Goal: Information Seeking & Learning: Learn about a topic

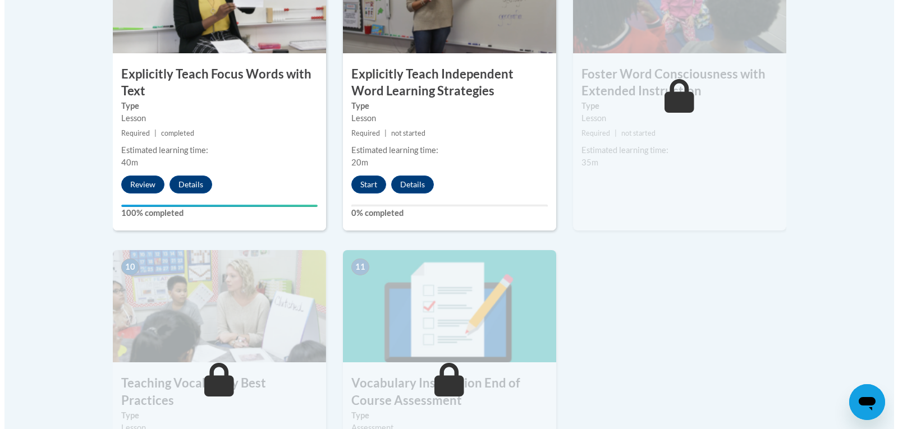
scroll to position [1000, 0]
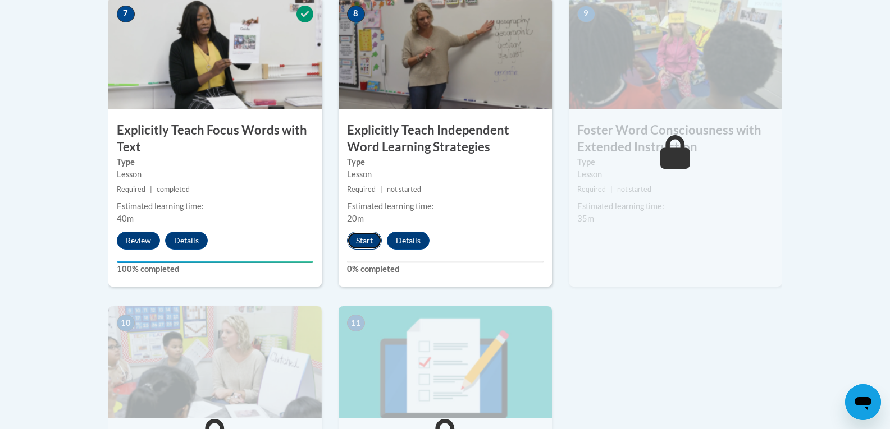
click at [360, 240] on button "Start" at bounding box center [364, 241] width 35 height 18
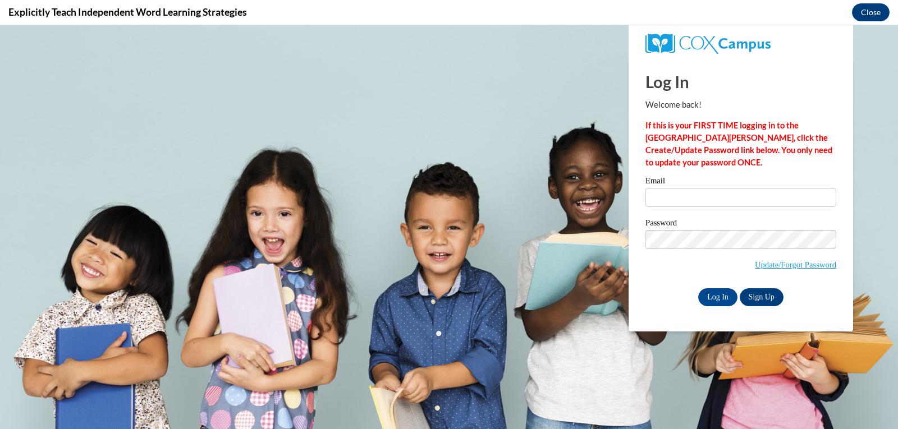
scroll to position [0, 0]
click at [667, 204] on input "Email" at bounding box center [741, 197] width 191 height 19
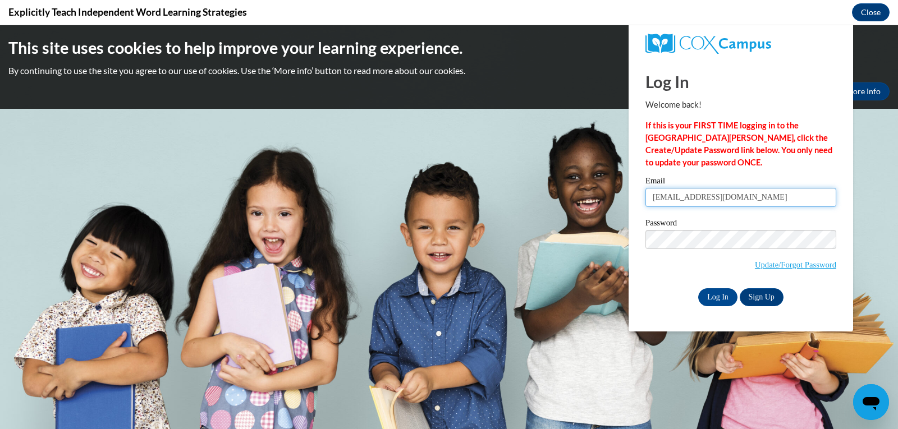
type input "ryfr@w-csd.org"
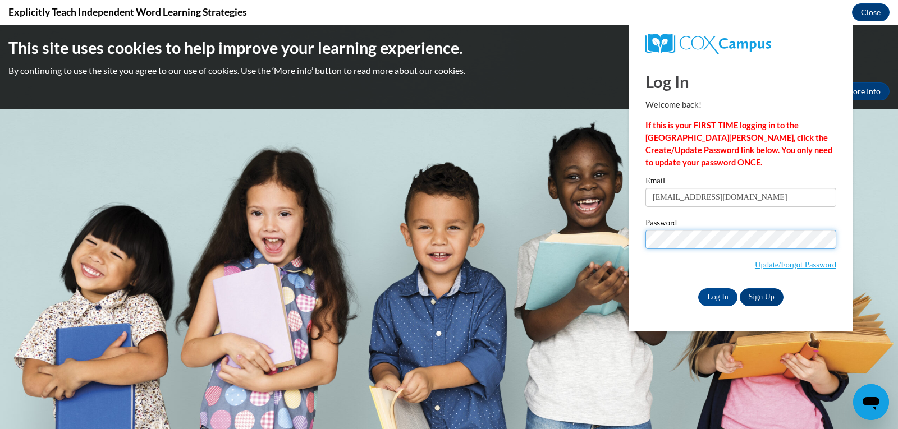
click at [698, 289] on input "Log In" at bounding box center [717, 298] width 39 height 18
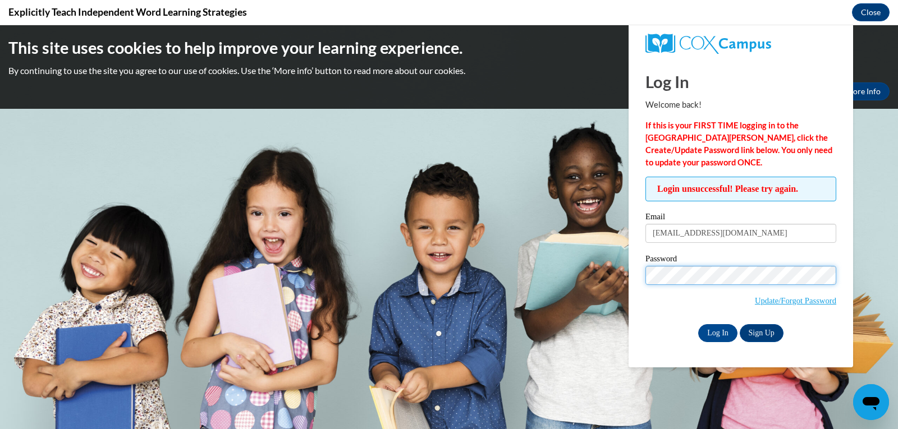
click at [698, 324] on input "Log In" at bounding box center [717, 333] width 39 height 18
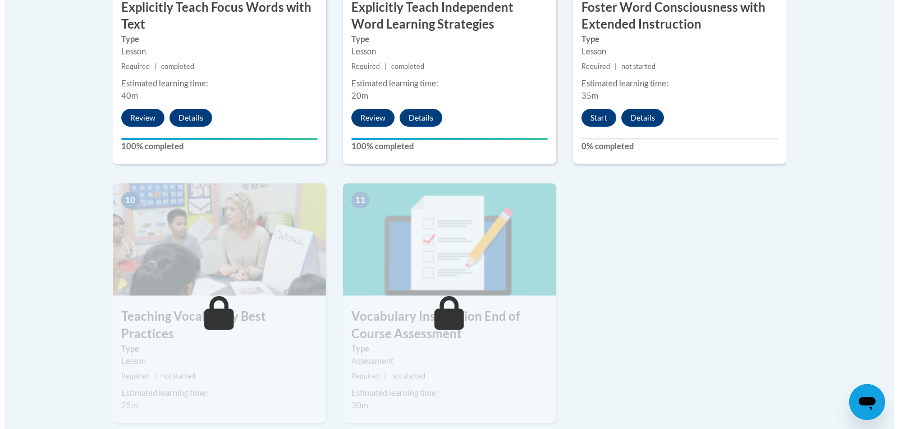
scroll to position [1067, 0]
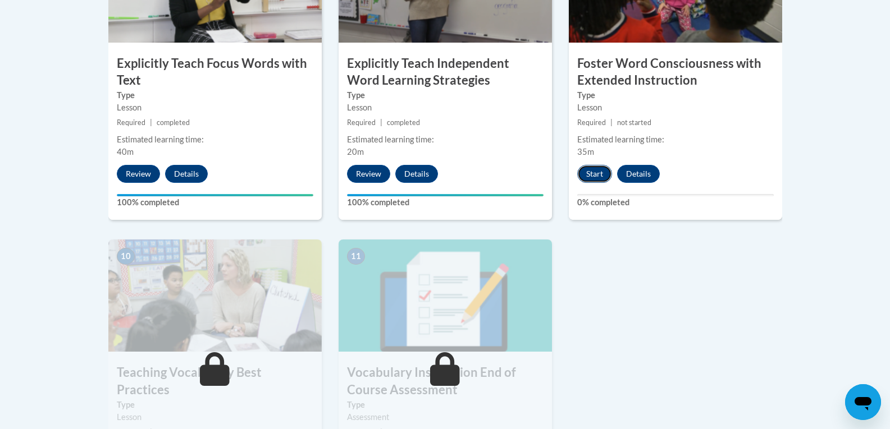
click at [592, 178] on button "Start" at bounding box center [594, 174] width 35 height 18
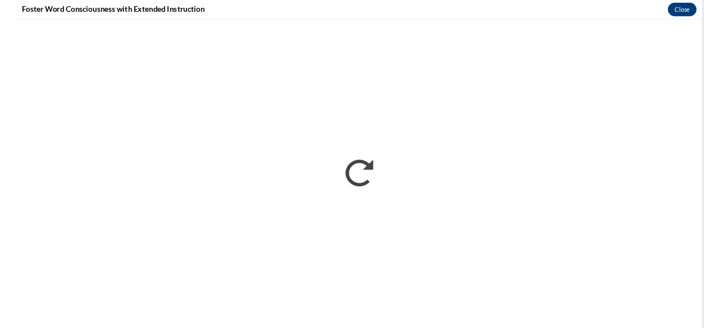
scroll to position [0, 0]
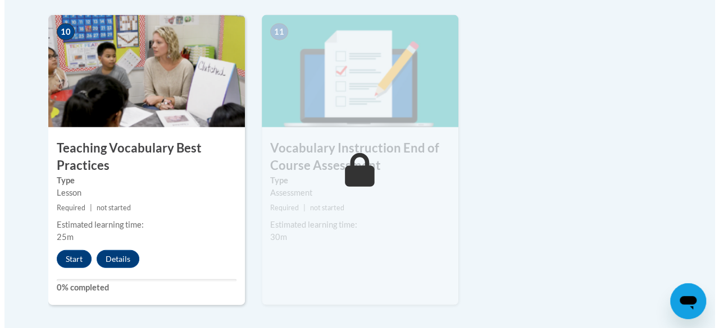
scroll to position [1347, 0]
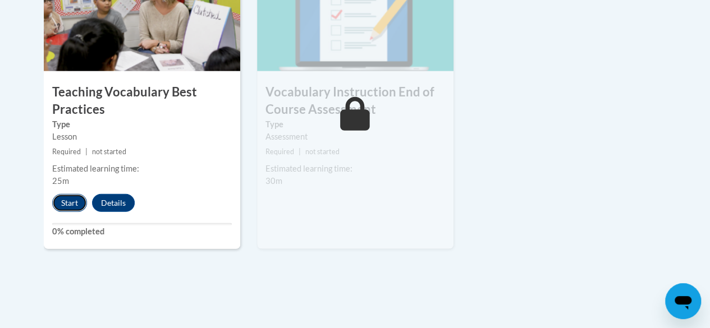
click at [68, 200] on button "Start" at bounding box center [69, 203] width 35 height 18
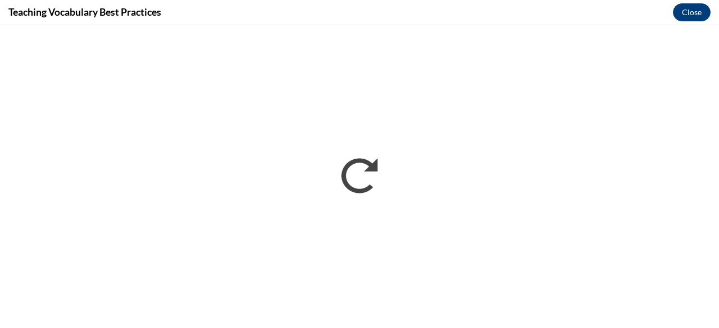
scroll to position [0, 0]
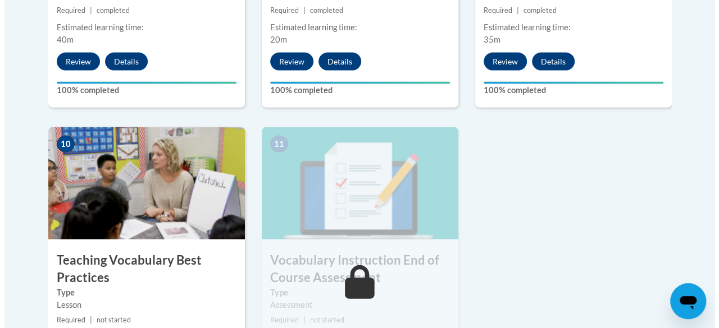
scroll to position [1291, 0]
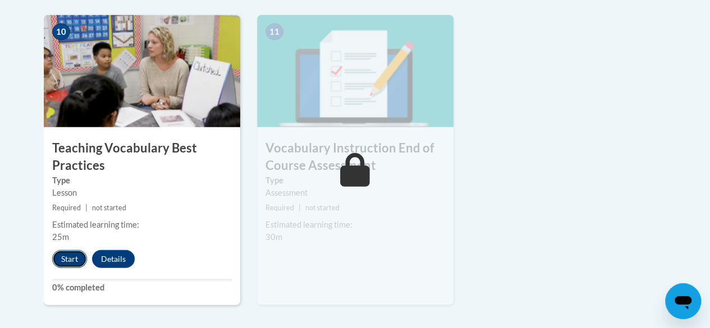
click at [68, 257] on button "Start" at bounding box center [69, 259] width 35 height 18
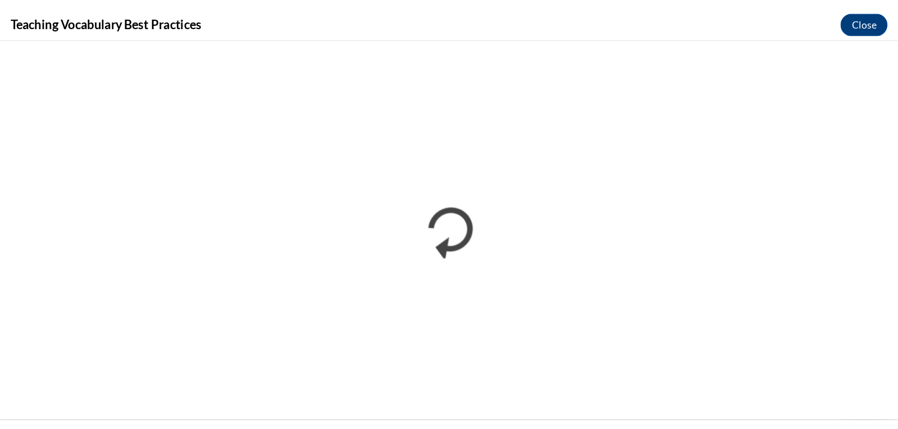
scroll to position [0, 0]
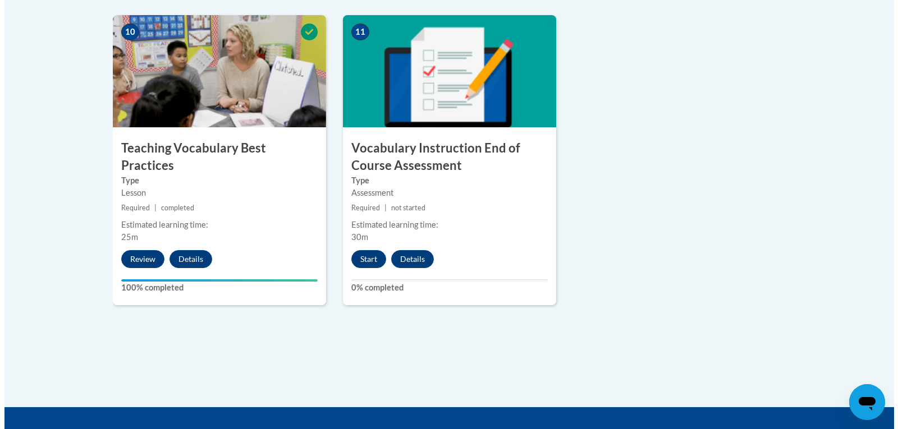
scroll to position [1347, 0]
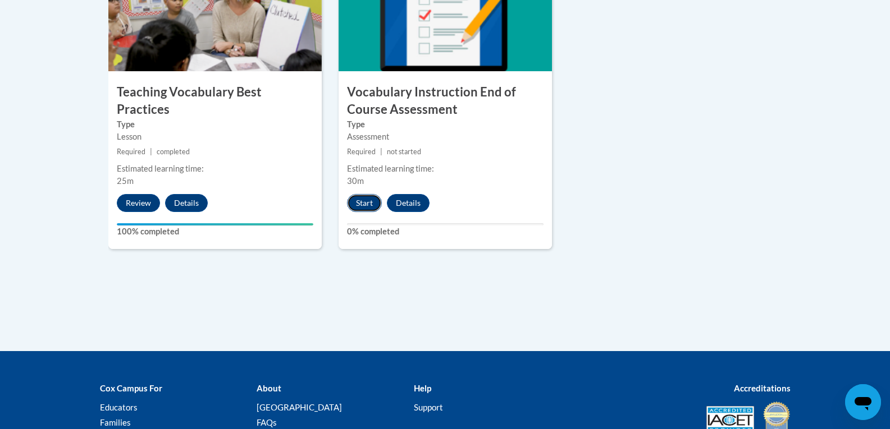
click at [371, 207] on button "Start" at bounding box center [364, 203] width 35 height 18
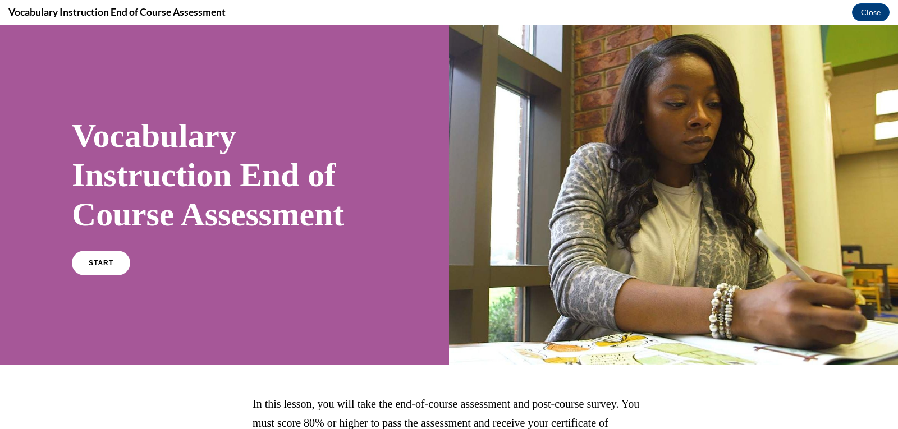
scroll to position [0, 0]
click at [107, 262] on span "START" at bounding box center [101, 263] width 26 height 8
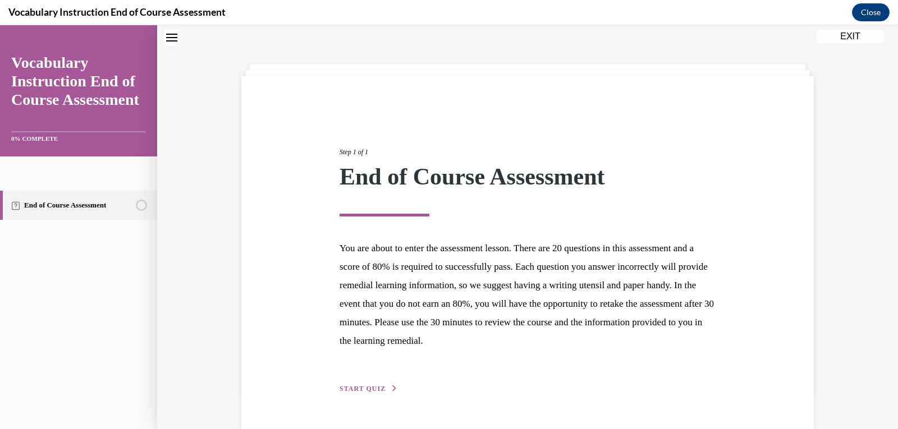
scroll to position [68, 0]
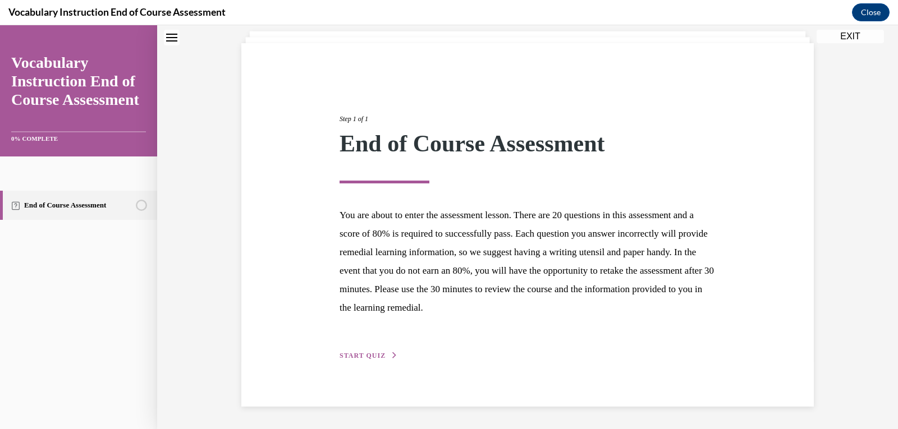
click at [380, 355] on button "START QUIZ" at bounding box center [369, 356] width 58 height 10
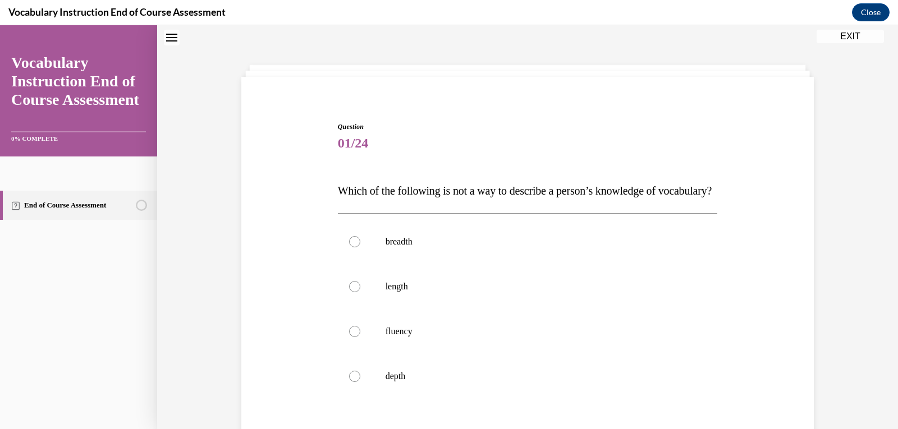
scroll to position [90, 0]
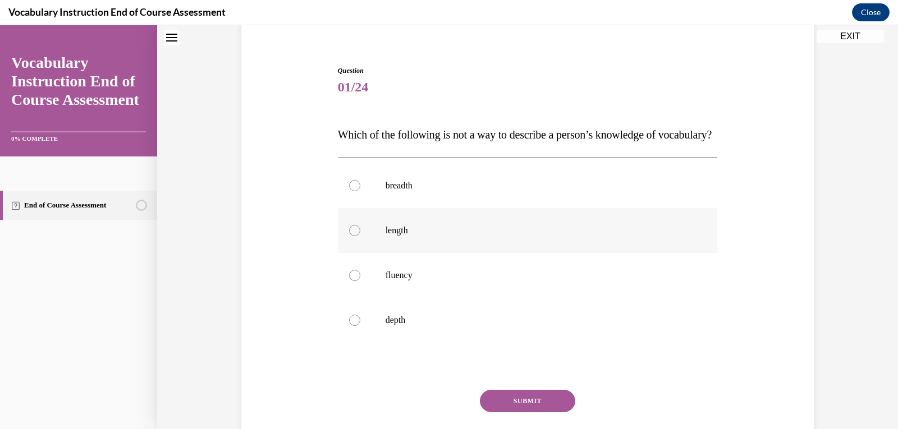
click at [397, 236] on p "length" at bounding box center [538, 230] width 304 height 11
click at [360, 236] on input "length" at bounding box center [354, 230] width 11 height 11
radio input "true"
click at [548, 413] on button "SUBMIT" at bounding box center [527, 401] width 95 height 22
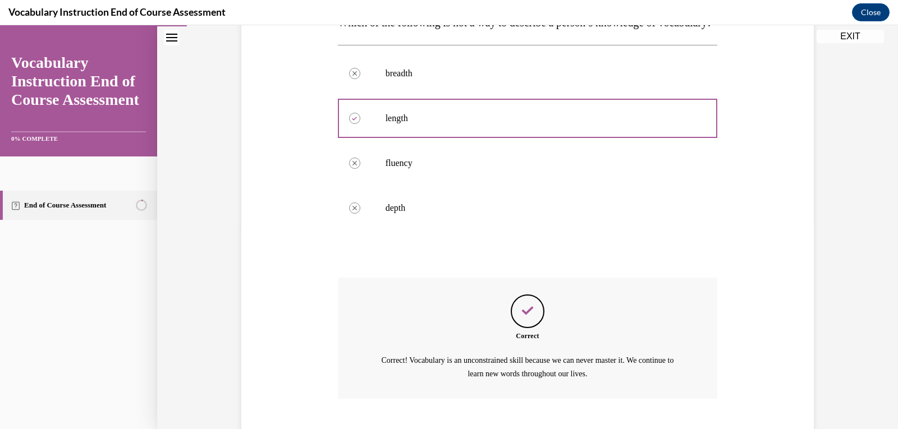
scroll to position [259, 0]
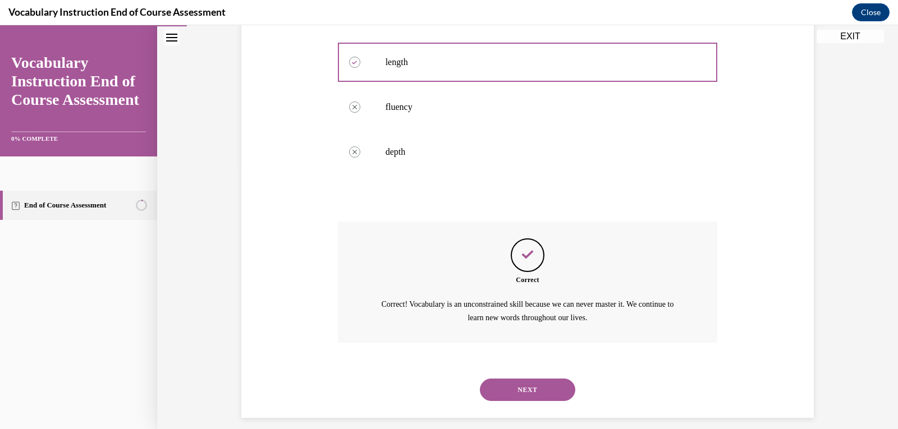
click at [528, 401] on button "NEXT" at bounding box center [527, 390] width 95 height 22
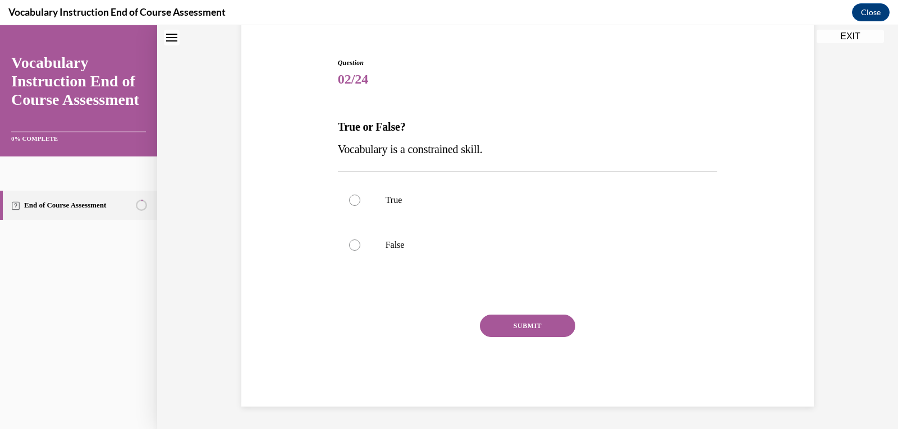
scroll to position [34, 0]
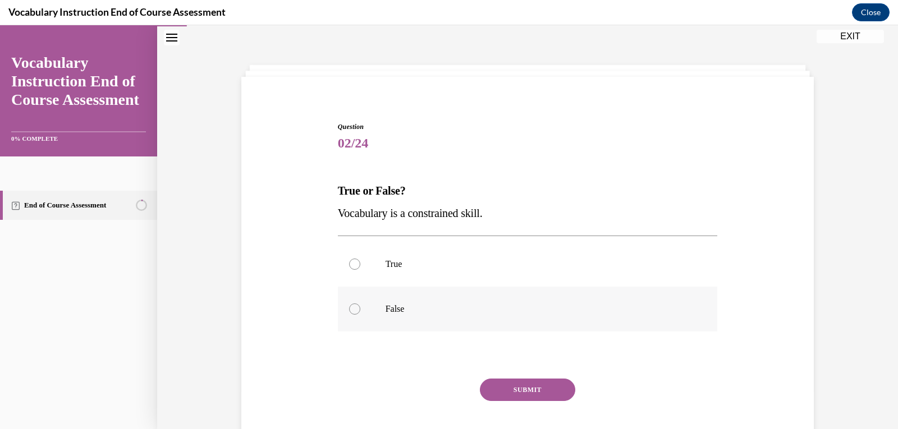
click at [394, 303] on label "False" at bounding box center [528, 309] width 380 height 45
click at [360, 304] on input "False" at bounding box center [354, 309] width 11 height 11
radio input "true"
click at [407, 260] on p "True" at bounding box center [538, 264] width 304 height 11
click at [360, 260] on input "True" at bounding box center [354, 264] width 11 height 11
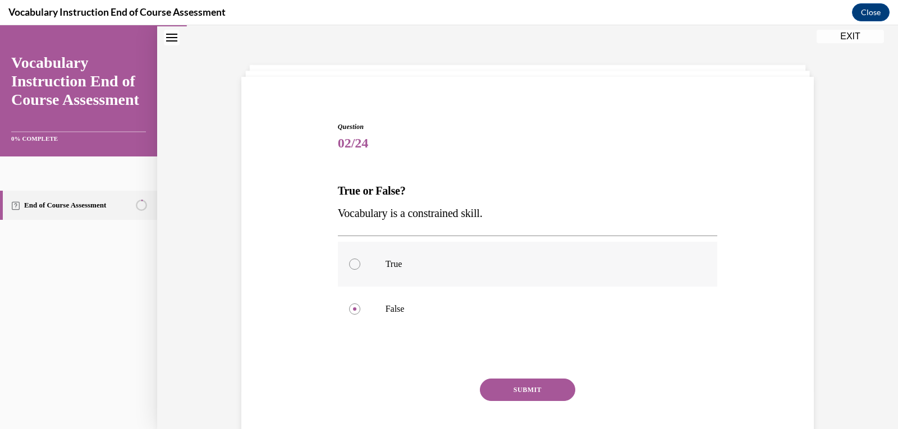
radio input "true"
click at [423, 318] on label "False" at bounding box center [528, 309] width 380 height 45
click at [360, 315] on input "False" at bounding box center [354, 309] width 11 height 11
radio input "true"
click at [517, 390] on button "SUBMIT" at bounding box center [527, 390] width 95 height 22
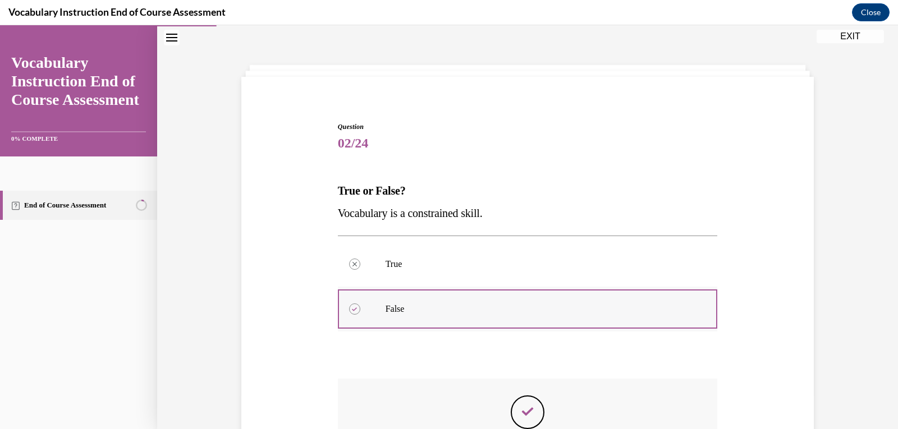
scroll to position [147, 0]
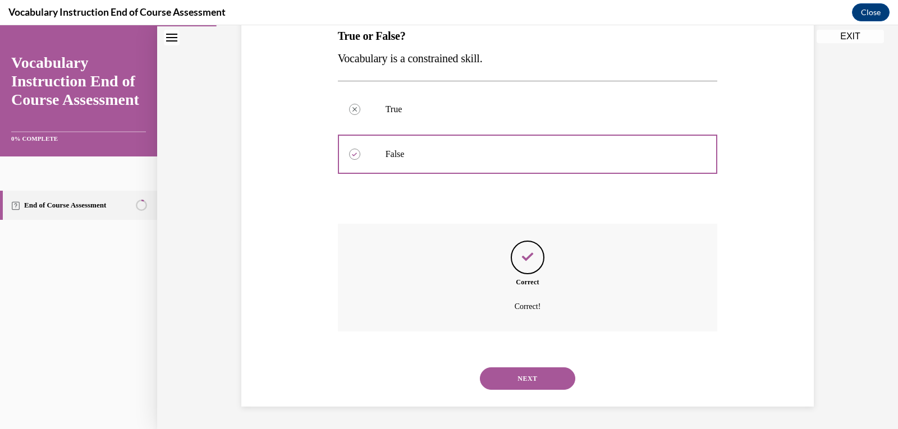
click at [521, 382] on button "NEXT" at bounding box center [527, 379] width 95 height 22
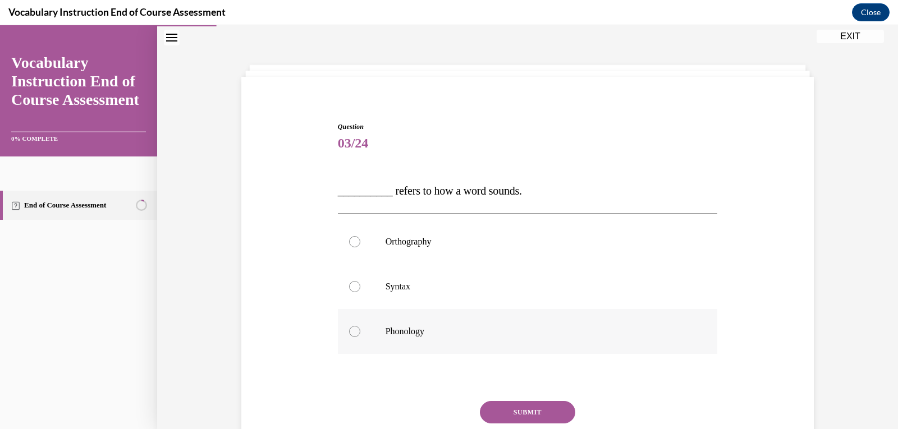
click at [354, 338] on label "Phonology" at bounding box center [528, 331] width 380 height 45
click at [354, 337] on input "Phonology" at bounding box center [354, 331] width 11 height 11
radio input "true"
click at [515, 408] on button "SUBMIT" at bounding box center [527, 412] width 95 height 22
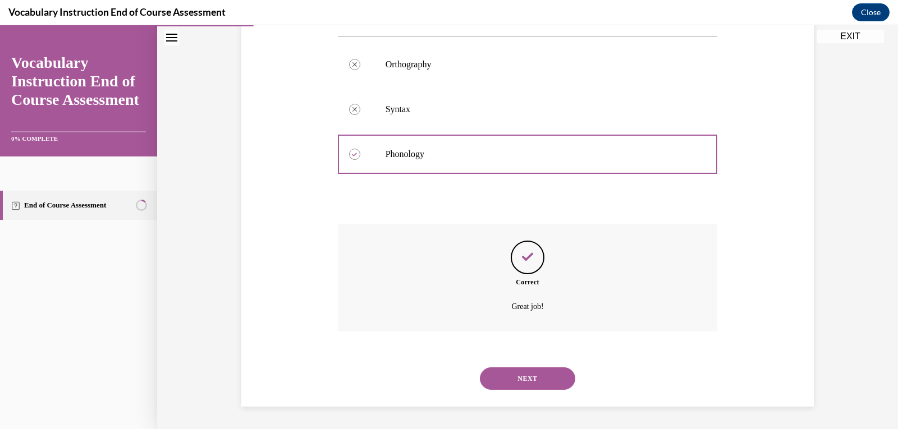
click at [523, 377] on button "NEXT" at bounding box center [527, 379] width 95 height 22
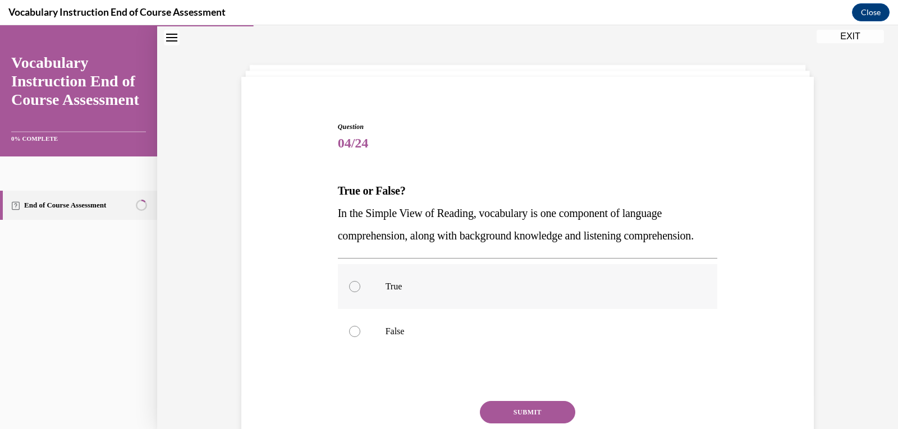
click at [368, 309] on label "True" at bounding box center [528, 286] width 380 height 45
click at [360, 292] on input "True" at bounding box center [354, 286] width 11 height 11
radio input "true"
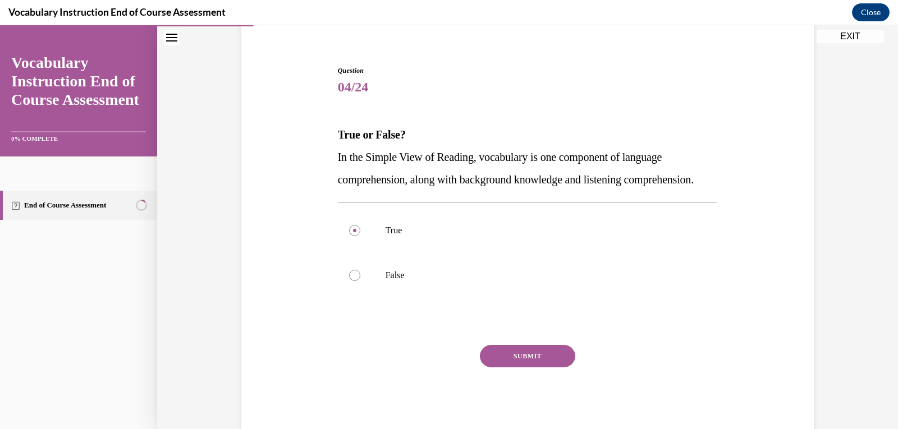
click at [504, 368] on button "SUBMIT" at bounding box center [527, 356] width 95 height 22
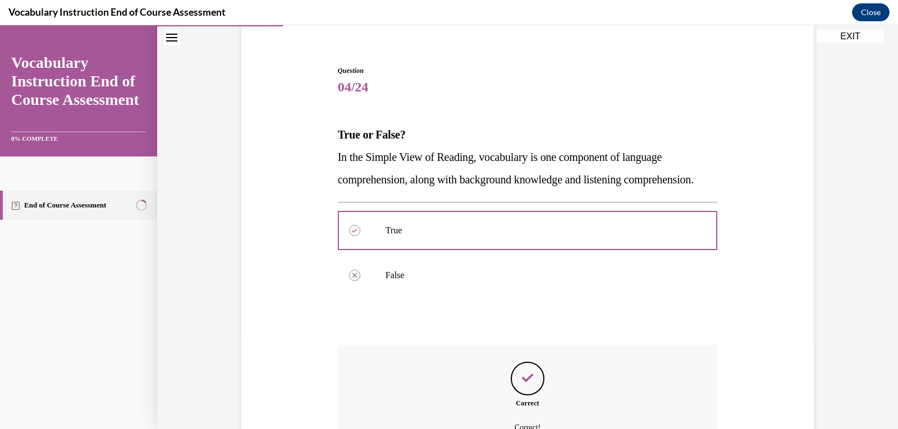
scroll to position [203, 0]
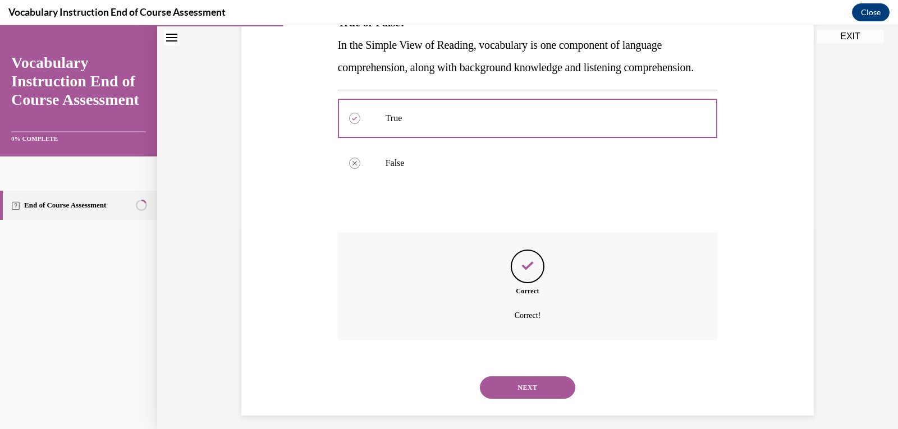
click at [515, 399] on button "NEXT" at bounding box center [527, 388] width 95 height 22
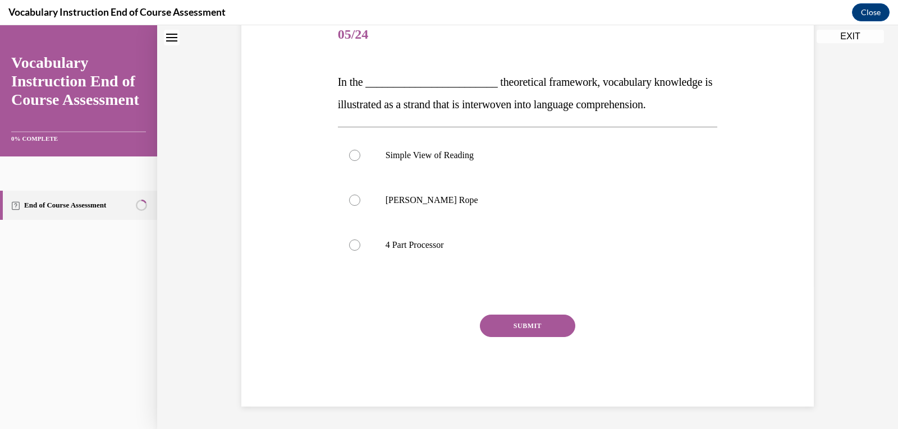
scroll to position [34, 0]
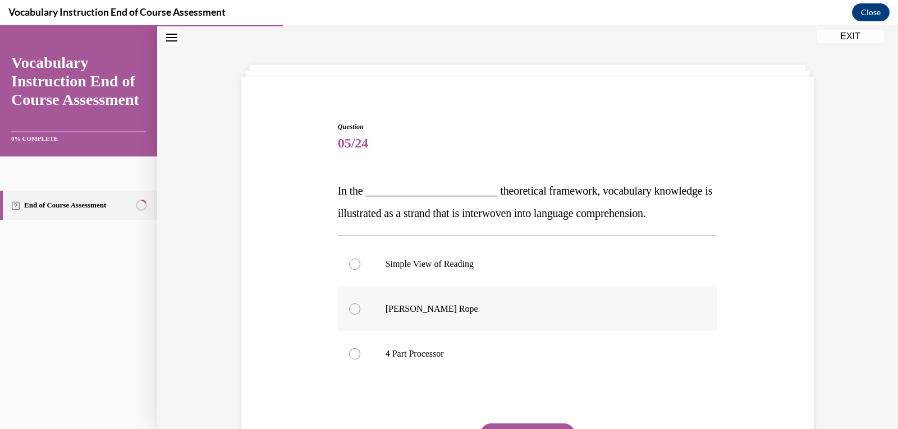
click at [365, 315] on label "Scarborough's Rope" at bounding box center [528, 309] width 380 height 45
click at [360, 315] on input "Scarborough's Rope" at bounding box center [354, 309] width 11 height 11
radio input "true"
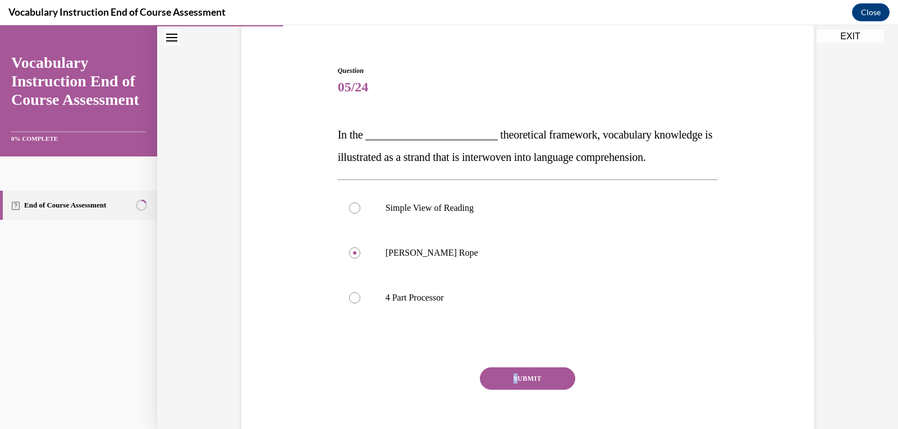
click at [512, 369] on div "Question 05/24 In the ________________________ theoretical framework, vocabular…" at bounding box center [528, 263] width 380 height 394
click at [514, 377] on button "SUBMIT" at bounding box center [527, 379] width 95 height 22
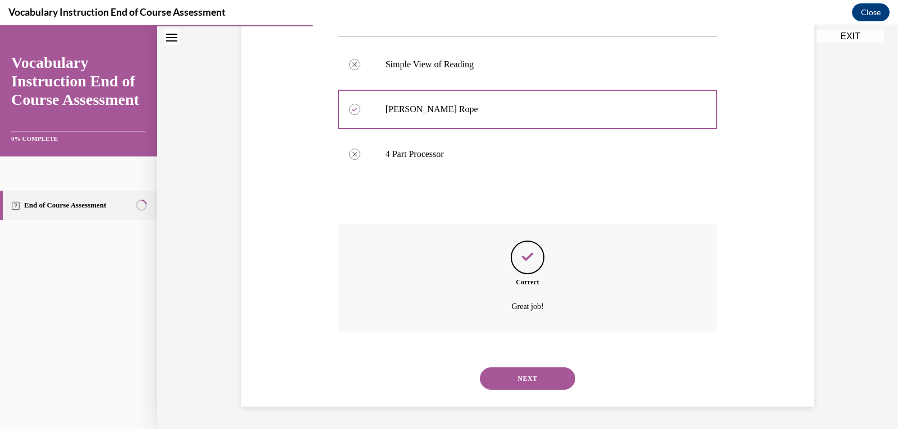
click at [497, 378] on button "NEXT" at bounding box center [527, 379] width 95 height 22
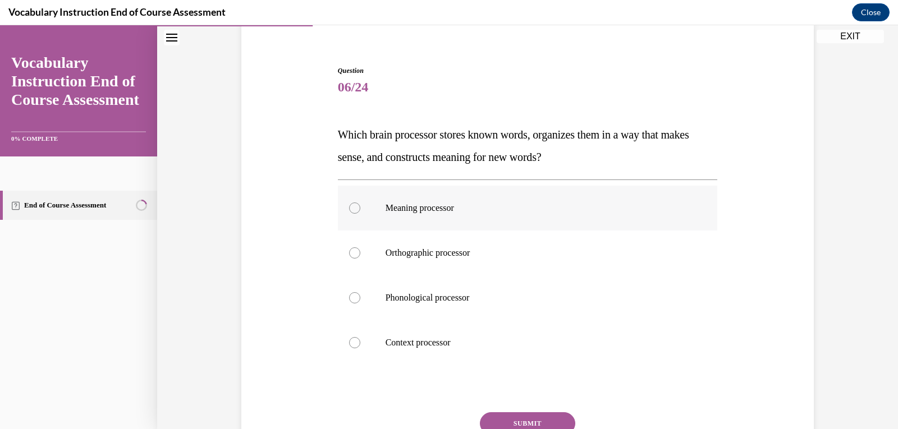
click at [408, 215] on label "Meaning processor" at bounding box center [528, 208] width 380 height 45
click at [360, 214] on input "Meaning processor" at bounding box center [354, 208] width 11 height 11
radio input "true"
click at [533, 424] on button "SUBMIT" at bounding box center [527, 424] width 95 height 22
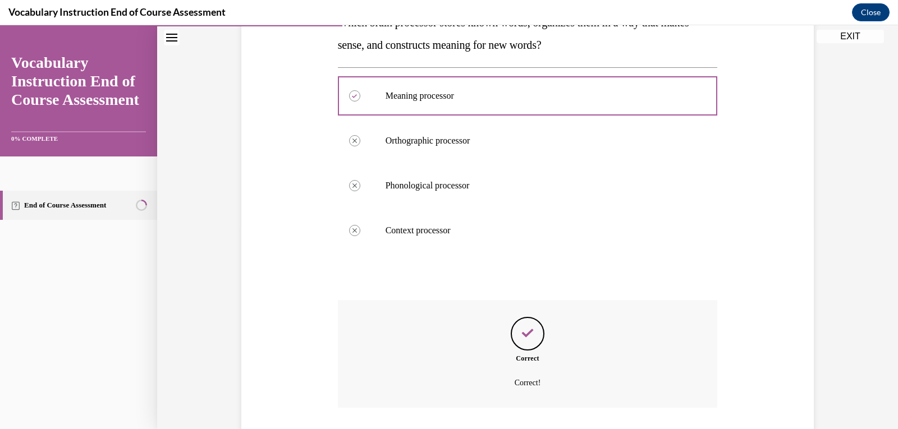
scroll to position [259, 0]
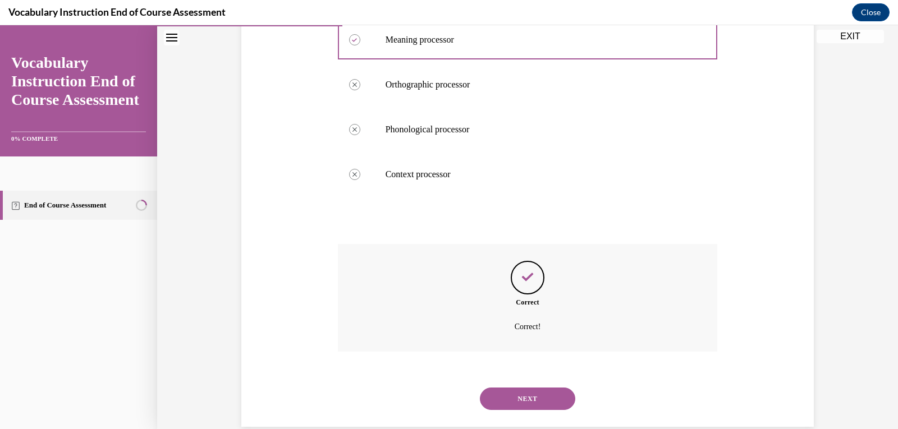
click at [524, 390] on button "NEXT" at bounding box center [527, 399] width 95 height 22
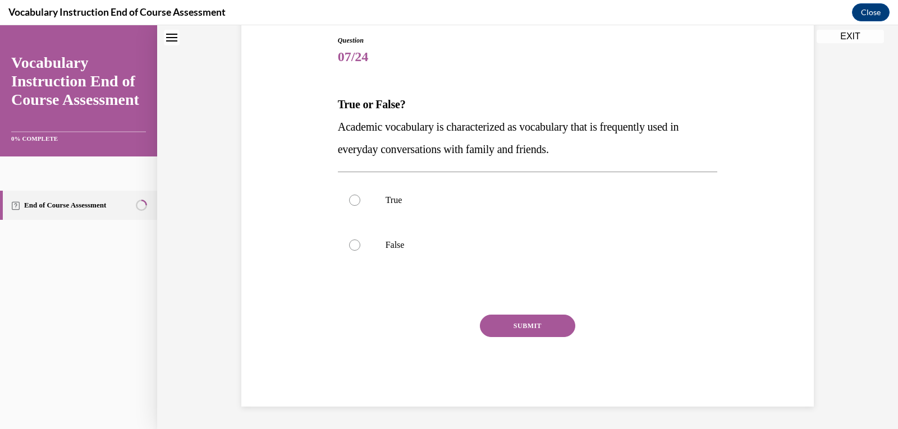
scroll to position [34, 0]
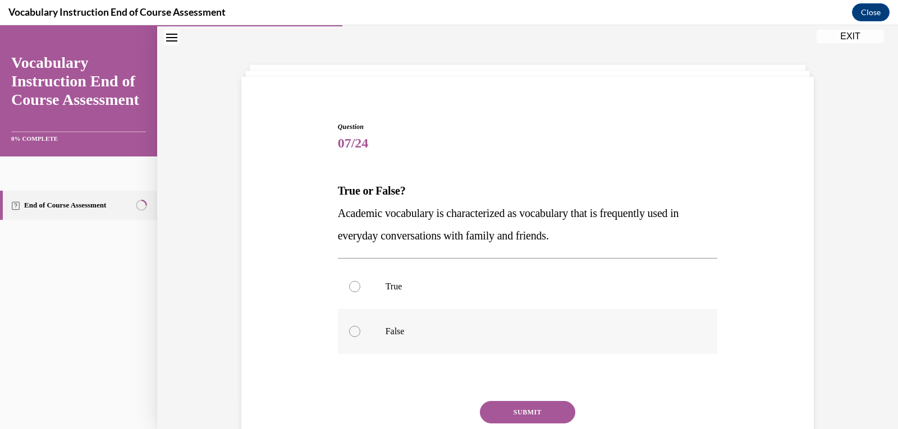
click at [399, 323] on label "False" at bounding box center [528, 331] width 380 height 45
click at [360, 326] on input "False" at bounding box center [354, 331] width 11 height 11
radio input "true"
click at [519, 409] on button "SUBMIT" at bounding box center [527, 412] width 95 height 22
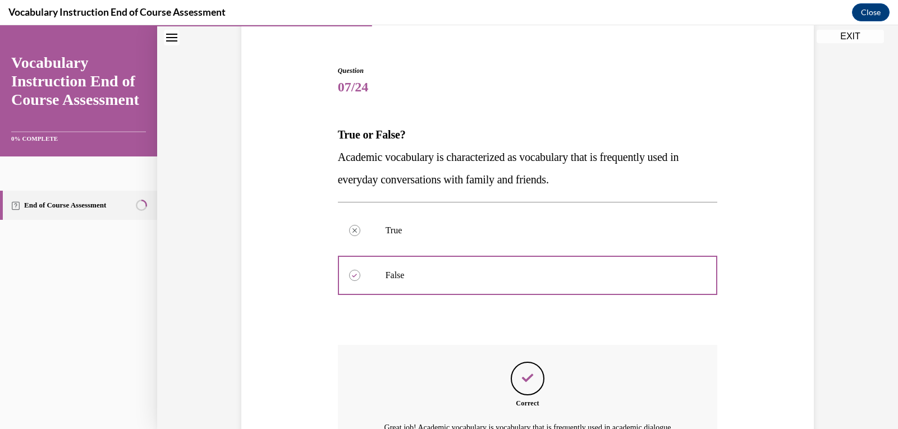
scroll to position [147, 0]
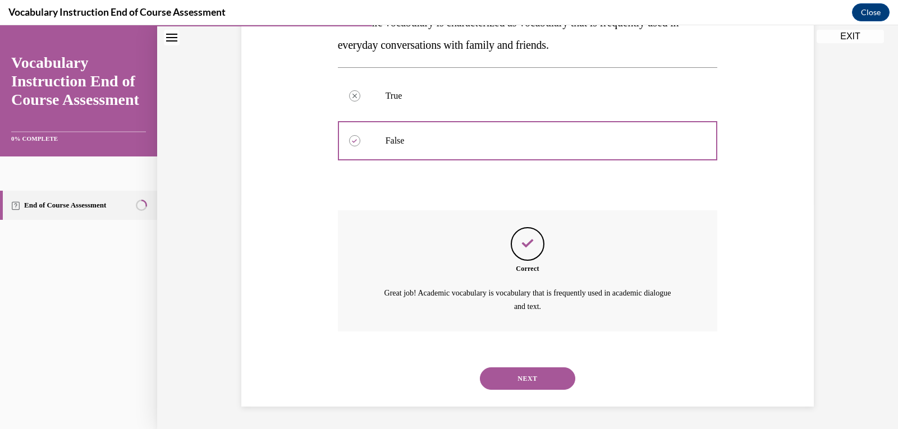
click at [505, 369] on button "NEXT" at bounding box center [527, 379] width 95 height 22
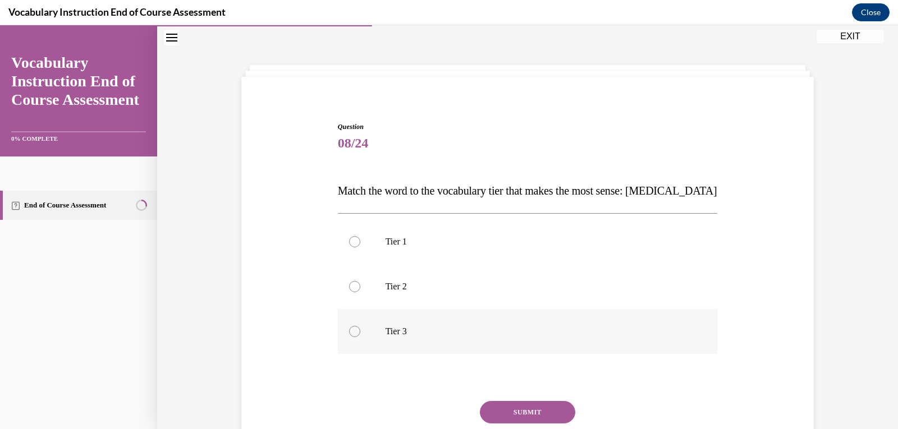
click at [359, 328] on label "Tier 3" at bounding box center [528, 331] width 380 height 45
click at [359, 328] on input "Tier 3" at bounding box center [354, 331] width 11 height 11
radio input "true"
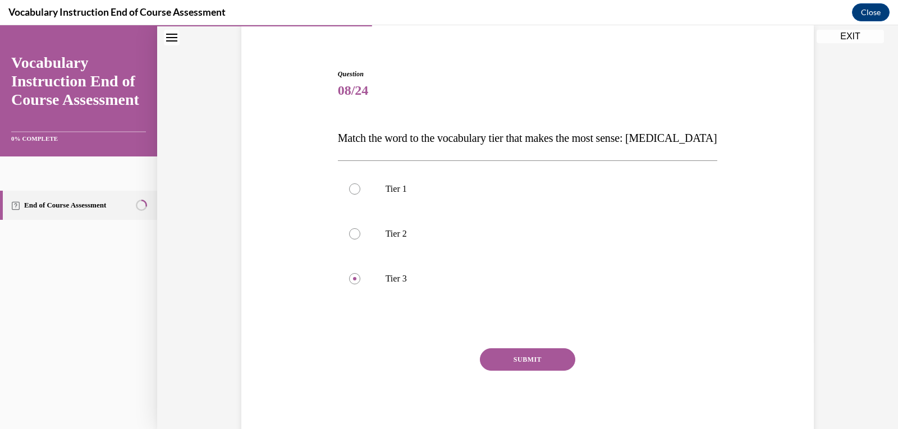
click at [518, 360] on button "SUBMIT" at bounding box center [527, 360] width 95 height 22
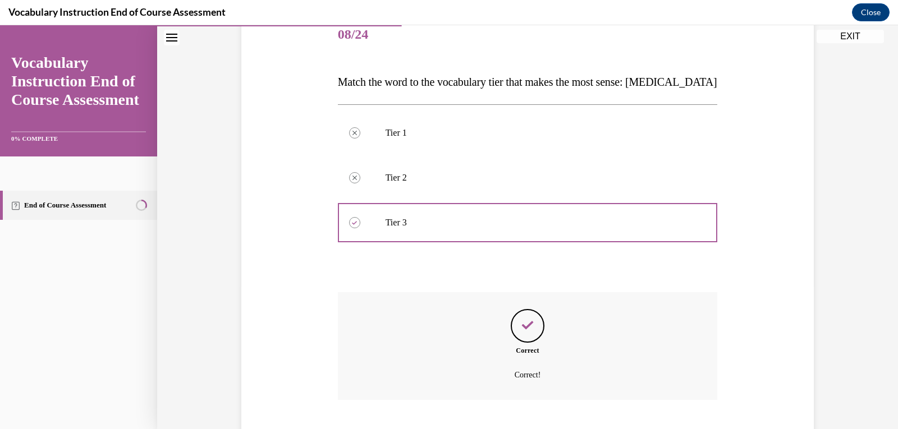
scroll to position [199, 0]
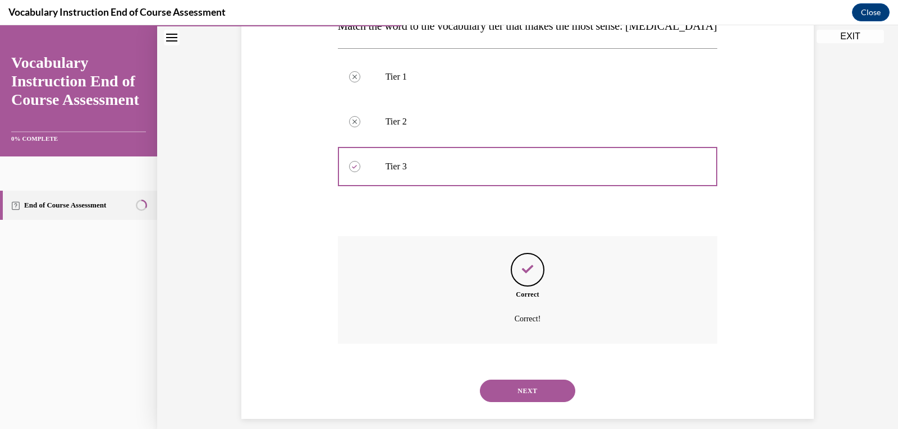
click at [530, 387] on button "NEXT" at bounding box center [527, 391] width 95 height 22
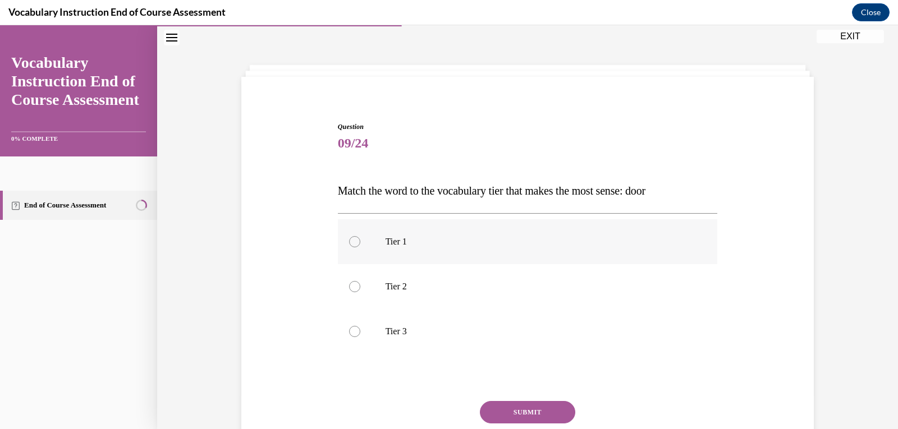
click at [442, 228] on label "Tier 1" at bounding box center [528, 241] width 380 height 45
click at [360, 236] on input "Tier 1" at bounding box center [354, 241] width 11 height 11
radio input "true"
click at [521, 419] on button "SUBMIT" at bounding box center [527, 412] width 95 height 22
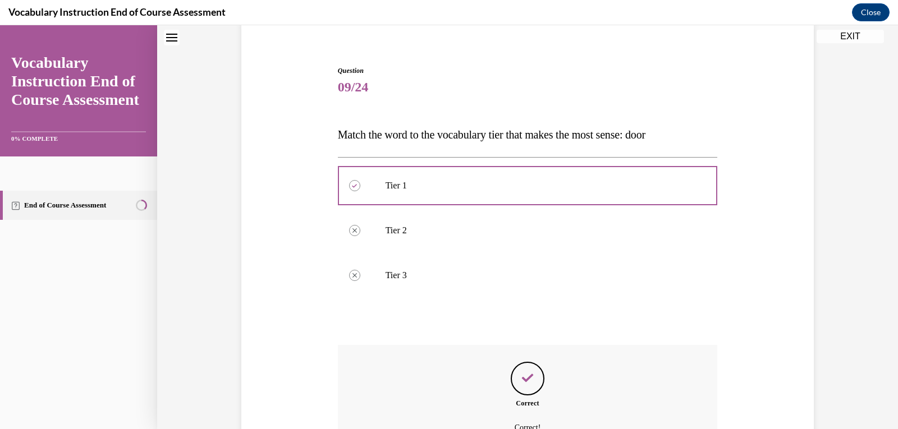
scroll to position [203, 0]
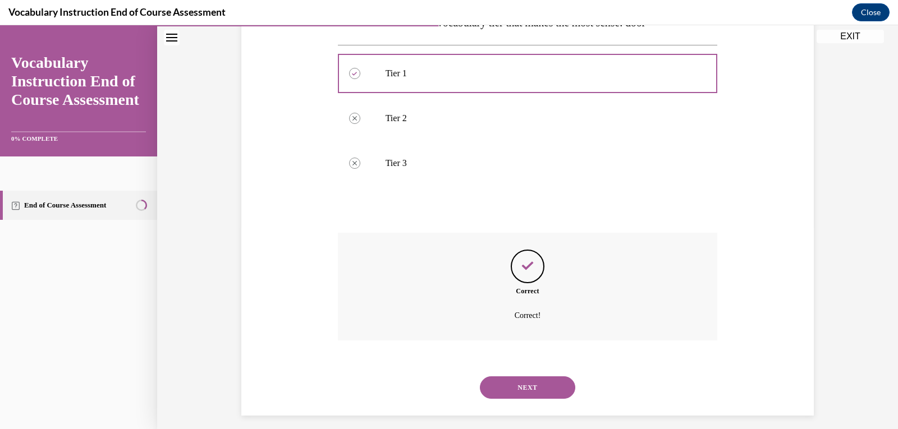
click at [507, 382] on button "NEXT" at bounding box center [527, 388] width 95 height 22
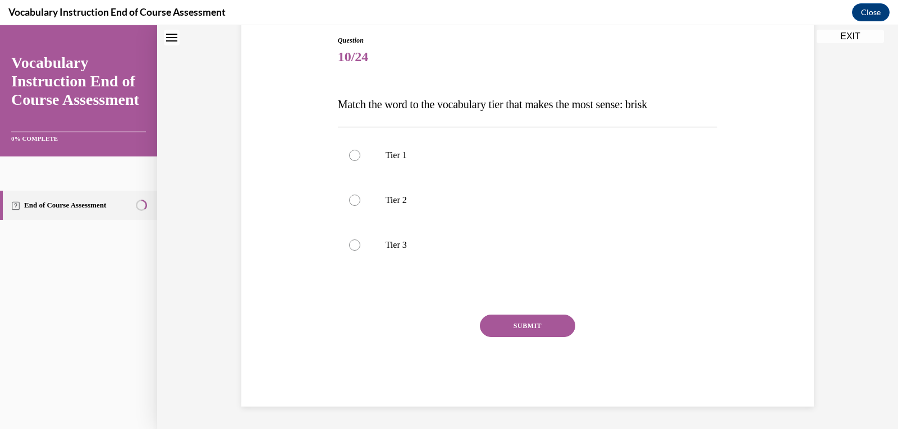
scroll to position [34, 0]
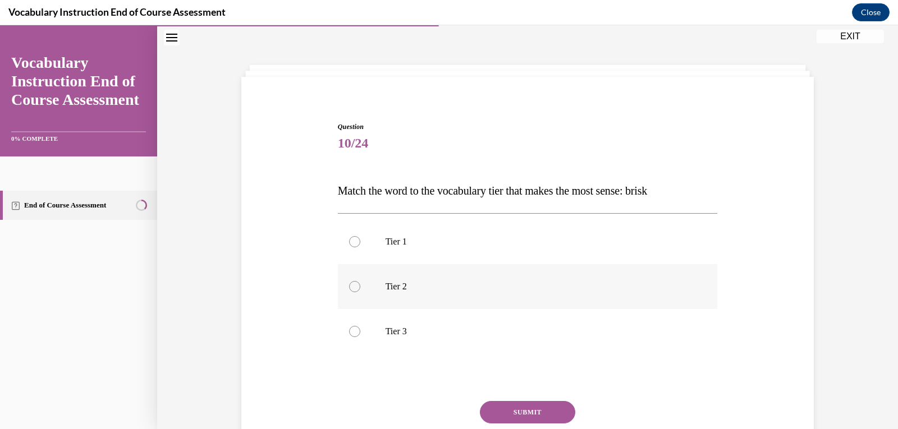
click at [377, 280] on label "Tier 2" at bounding box center [528, 286] width 380 height 45
click at [360, 281] on input "Tier 2" at bounding box center [354, 286] width 11 height 11
radio input "true"
click at [516, 406] on button "SUBMIT" at bounding box center [527, 412] width 95 height 22
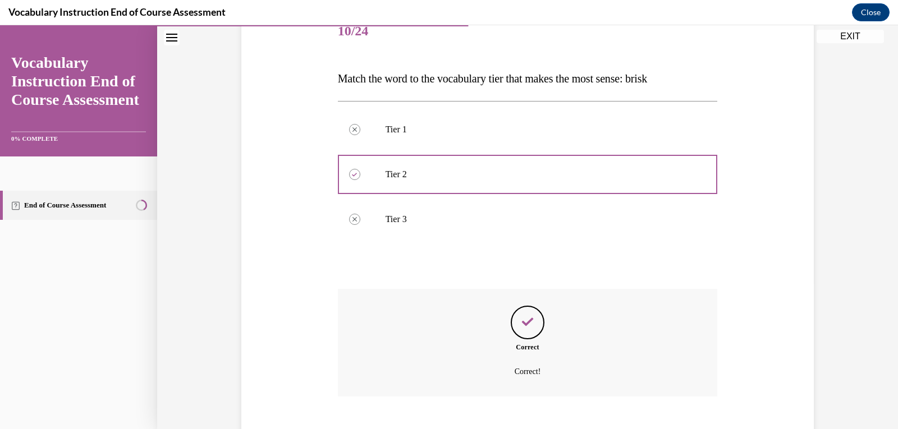
scroll to position [203, 0]
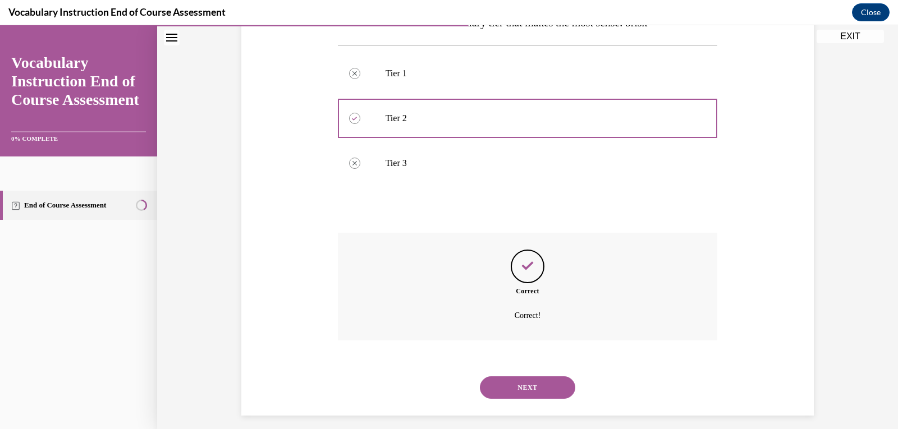
click at [536, 382] on button "NEXT" at bounding box center [527, 388] width 95 height 22
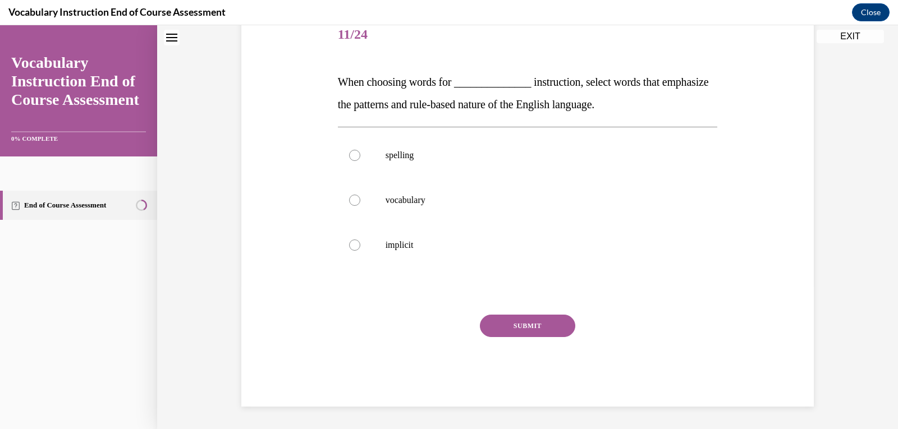
scroll to position [34, 0]
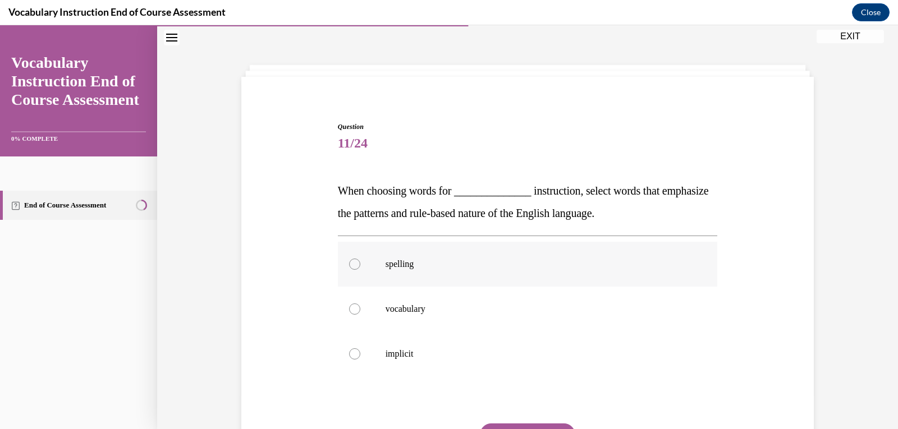
click at [433, 277] on label "spelling" at bounding box center [528, 264] width 380 height 45
click at [360, 270] on input "spelling" at bounding box center [354, 264] width 11 height 11
radio input "true"
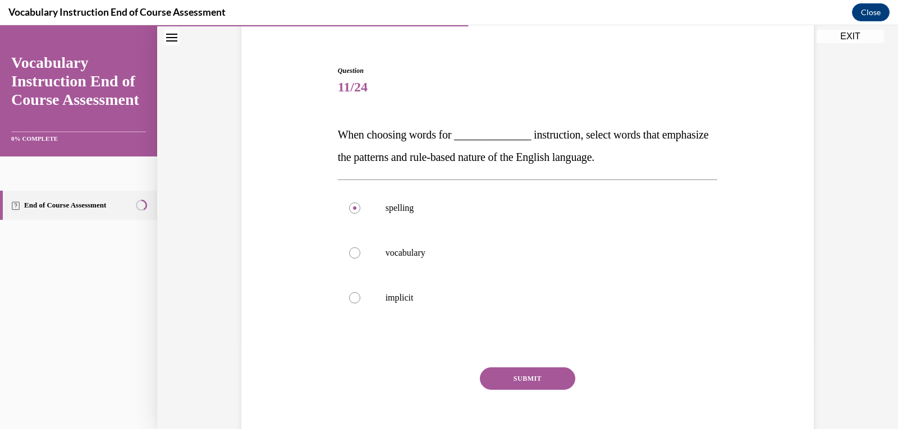
click at [521, 378] on button "SUBMIT" at bounding box center [527, 379] width 95 height 22
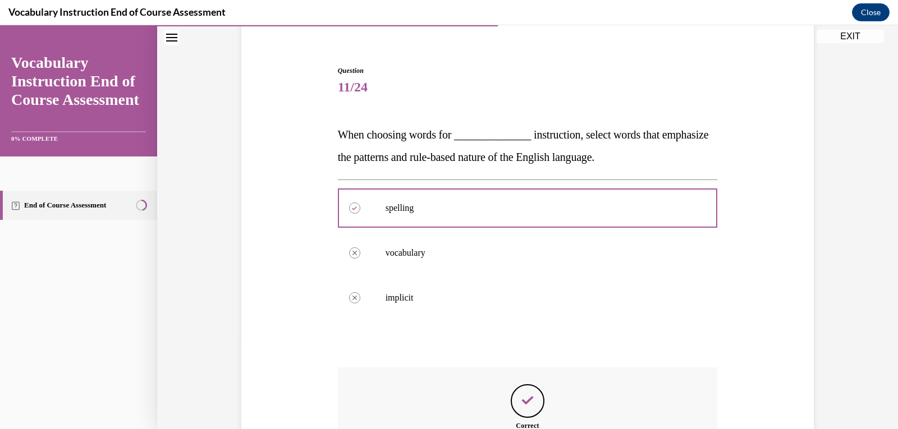
scroll to position [147, 0]
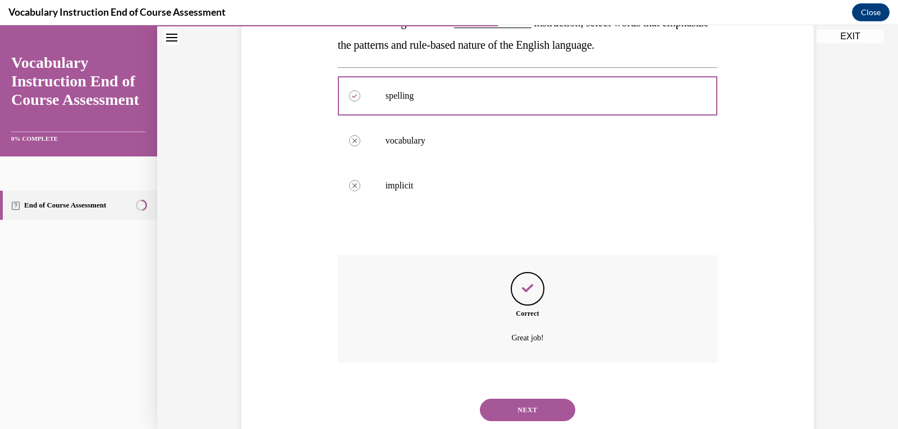
click at [518, 418] on button "NEXT" at bounding box center [527, 410] width 95 height 22
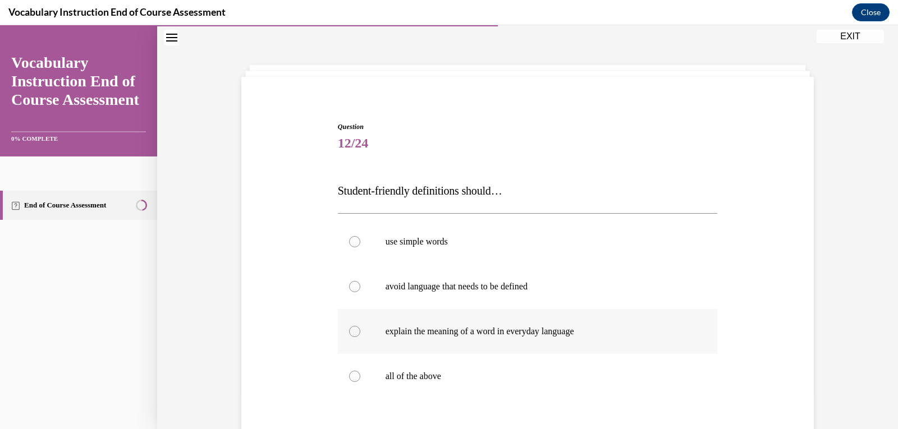
scroll to position [90, 0]
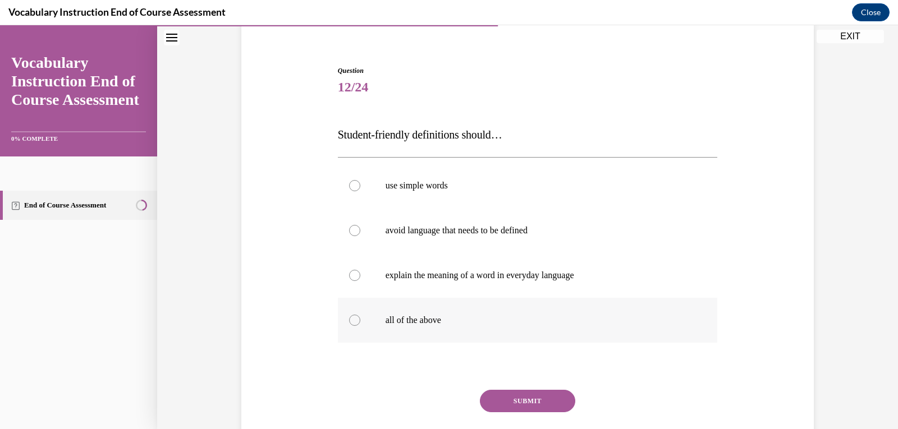
click at [399, 309] on label "all of the above" at bounding box center [528, 320] width 380 height 45
click at [353, 322] on div at bounding box center [354, 320] width 11 height 11
click at [353, 322] on input "all of the above" at bounding box center [354, 320] width 11 height 11
radio input "true"
click at [540, 403] on button "SUBMIT" at bounding box center [527, 401] width 95 height 22
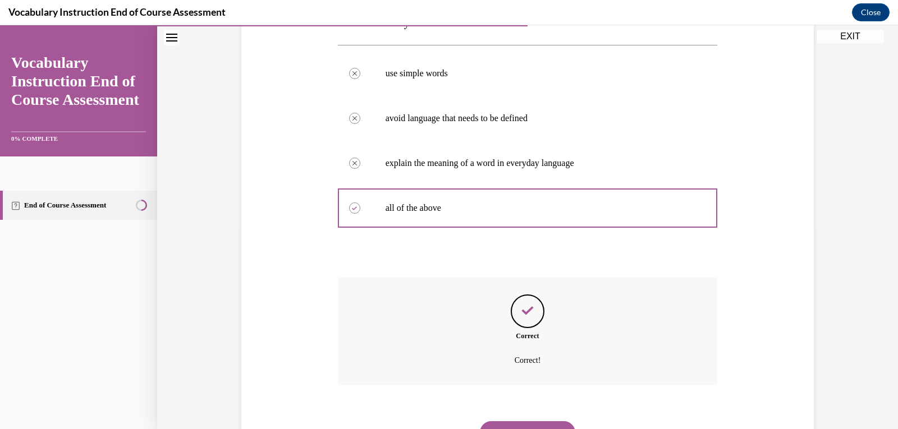
scroll to position [257, 0]
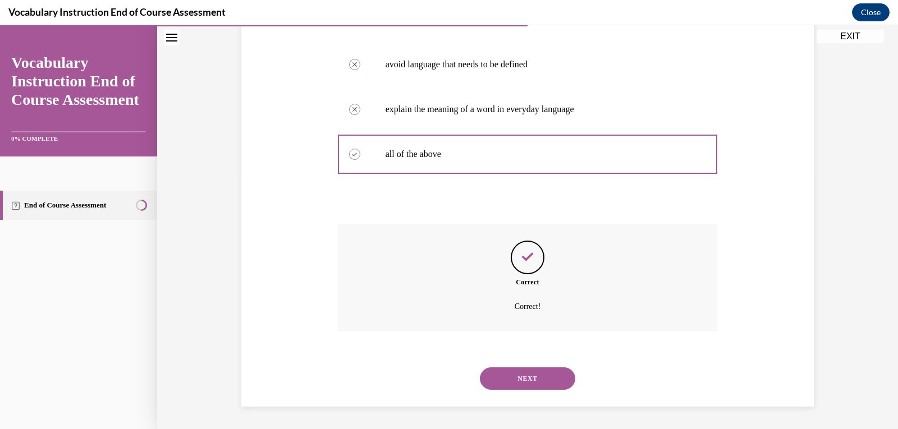
click at [501, 378] on button "NEXT" at bounding box center [527, 379] width 95 height 22
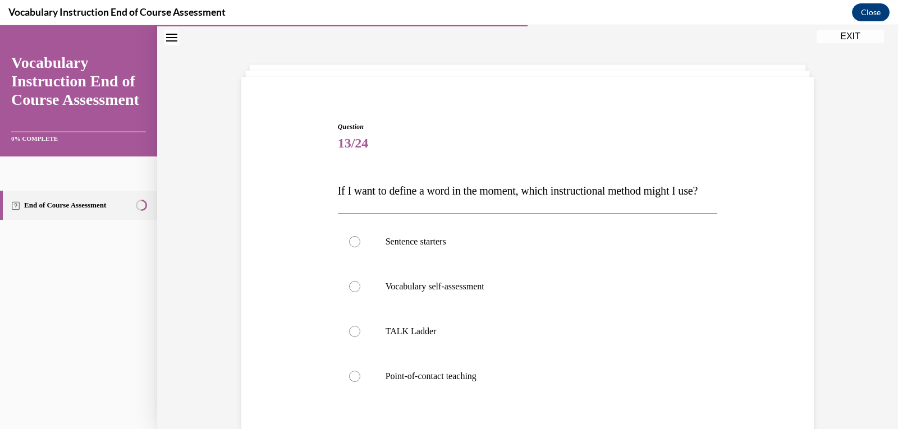
scroll to position [90, 0]
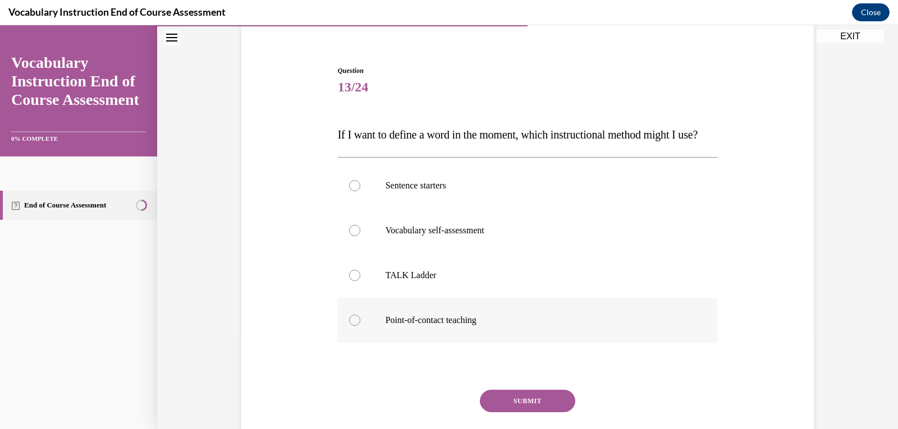
click at [369, 343] on label "Point-of-contact teaching" at bounding box center [528, 320] width 380 height 45
click at [360, 326] on input "Point-of-contact teaching" at bounding box center [354, 320] width 11 height 11
radio input "true"
click at [511, 413] on button "SUBMIT" at bounding box center [527, 401] width 95 height 22
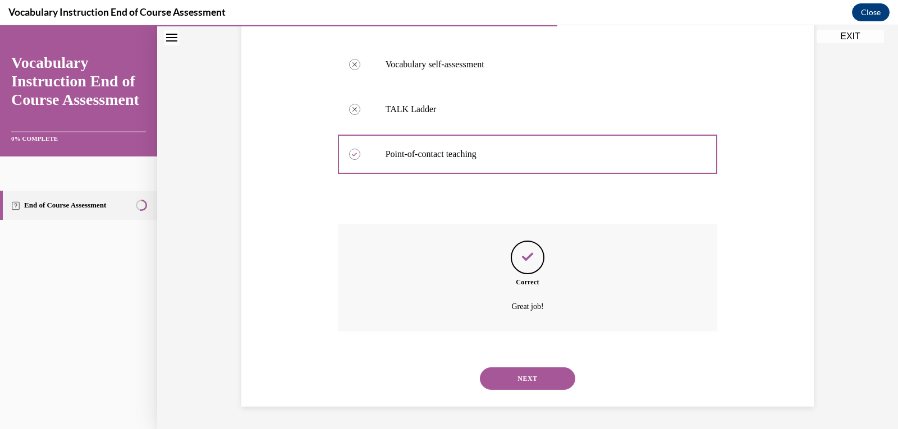
click at [514, 376] on button "NEXT" at bounding box center [527, 379] width 95 height 22
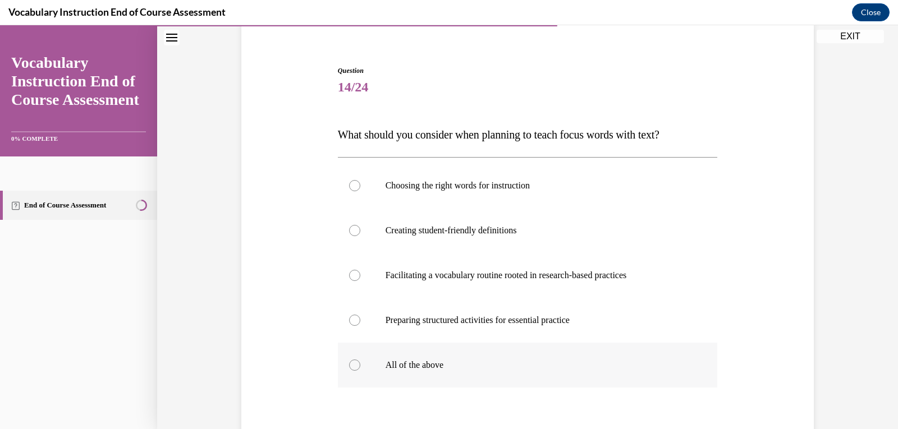
click at [349, 362] on div at bounding box center [354, 365] width 11 height 11
click at [349, 362] on input "All of the above" at bounding box center [354, 365] width 11 height 11
radio input "true"
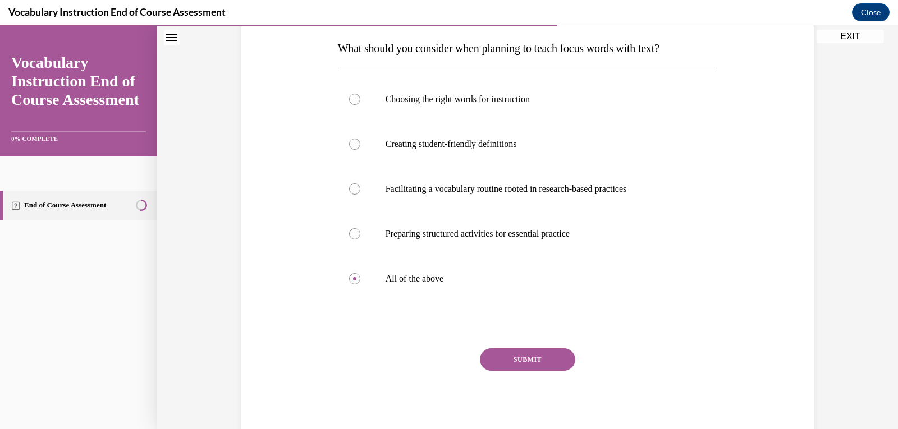
click at [510, 354] on button "SUBMIT" at bounding box center [527, 360] width 95 height 22
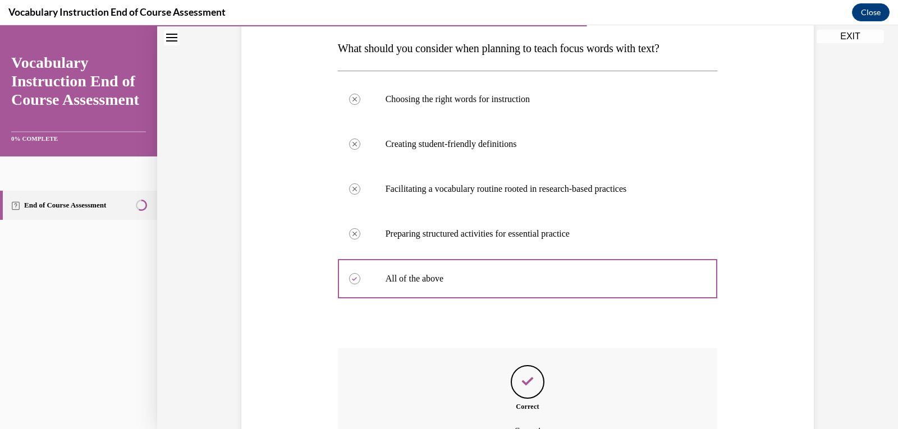
scroll to position [233, 0]
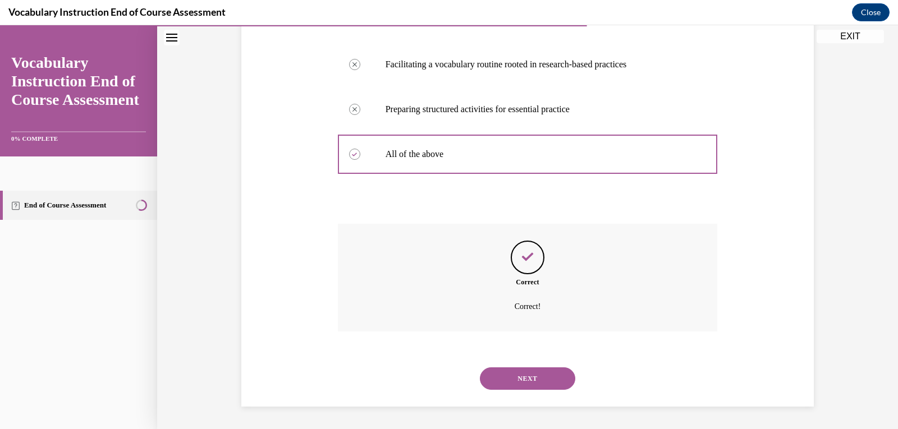
click at [517, 375] on button "NEXT" at bounding box center [527, 379] width 95 height 22
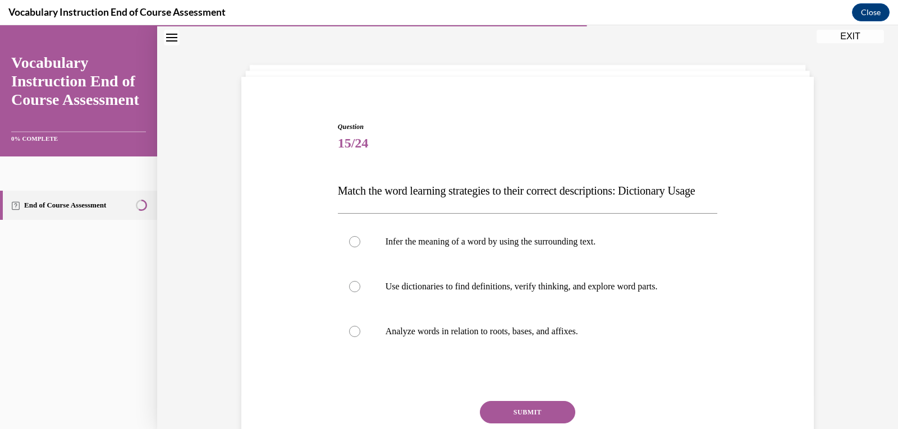
scroll to position [90, 0]
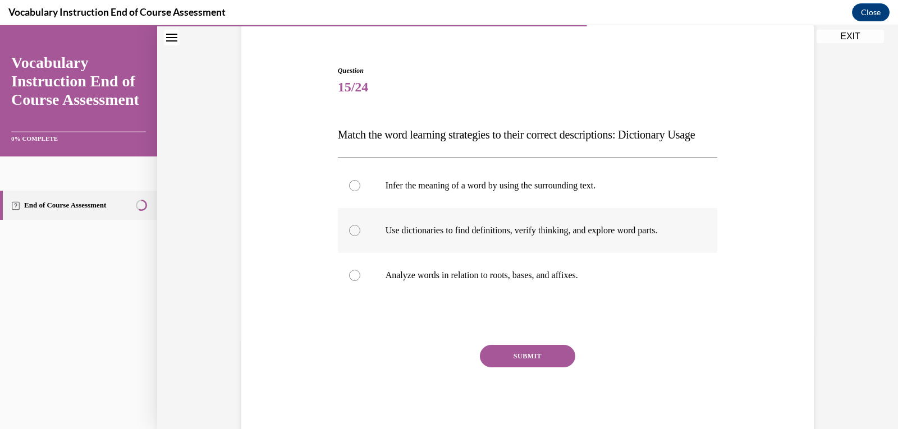
click at [439, 236] on p "Use dictionaries to find definitions, verify thinking, and explore word parts." at bounding box center [538, 230] width 304 height 11
click at [360, 236] on input "Use dictionaries to find definitions, verify thinking, and explore word parts." at bounding box center [354, 230] width 11 height 11
radio input "true"
click at [513, 368] on button "SUBMIT" at bounding box center [527, 356] width 95 height 22
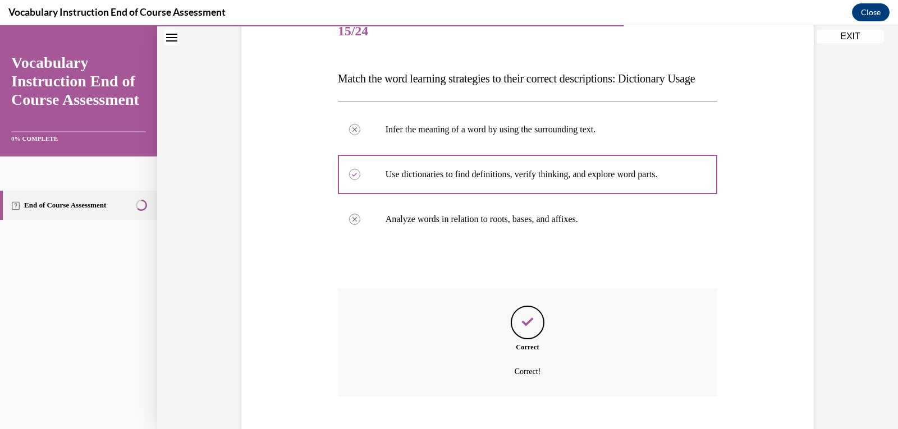
scroll to position [203, 0]
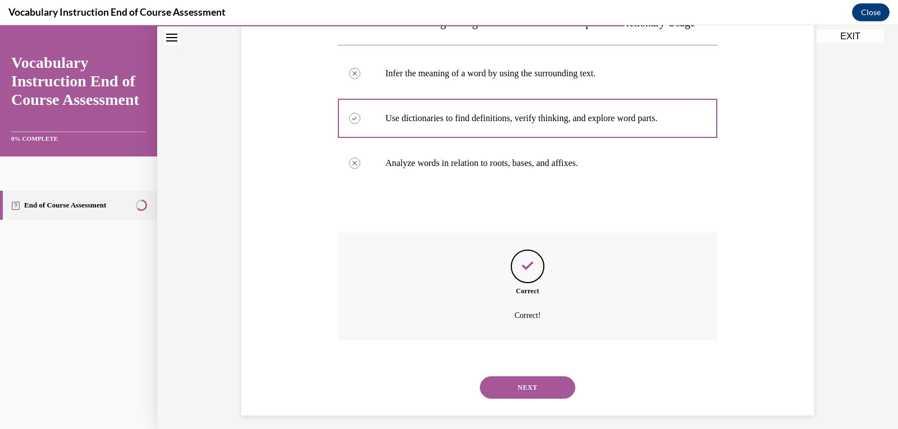
click at [545, 399] on button "NEXT" at bounding box center [527, 388] width 95 height 22
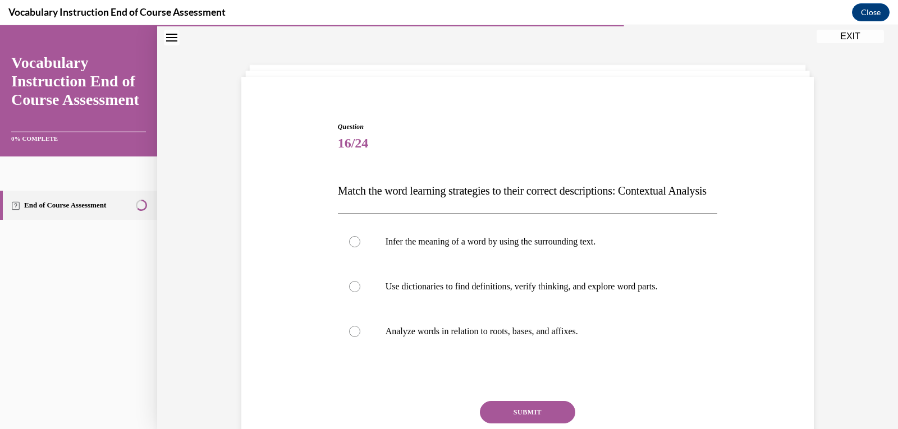
scroll to position [90, 0]
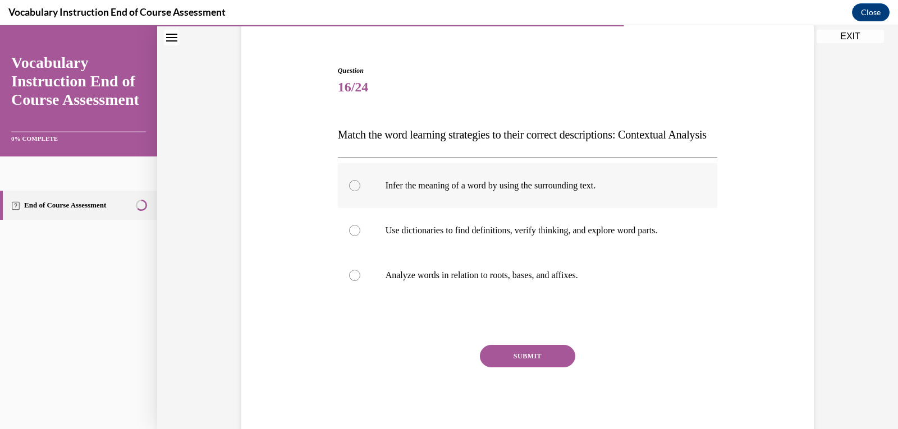
click at [367, 208] on label "Infer the meaning of a word by using the surrounding text." at bounding box center [528, 185] width 380 height 45
click at [360, 191] on input "Infer the meaning of a word by using the surrounding text." at bounding box center [354, 185] width 11 height 11
radio input "true"
click at [510, 368] on button "SUBMIT" at bounding box center [527, 356] width 95 height 22
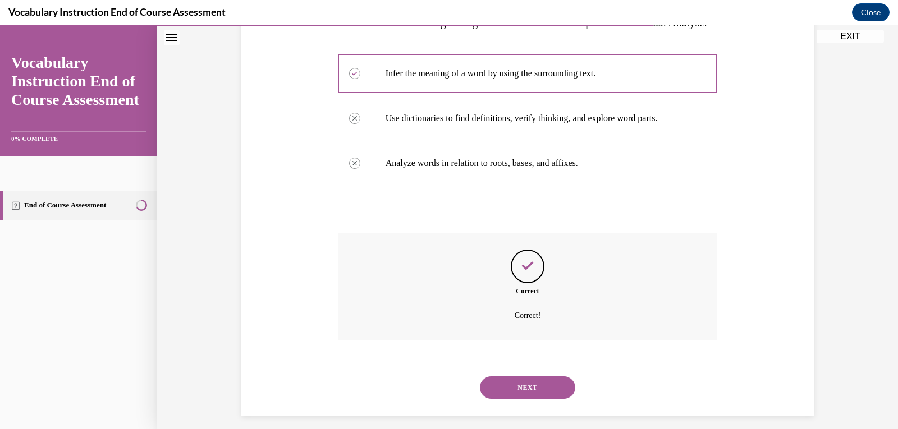
scroll to position [234, 0]
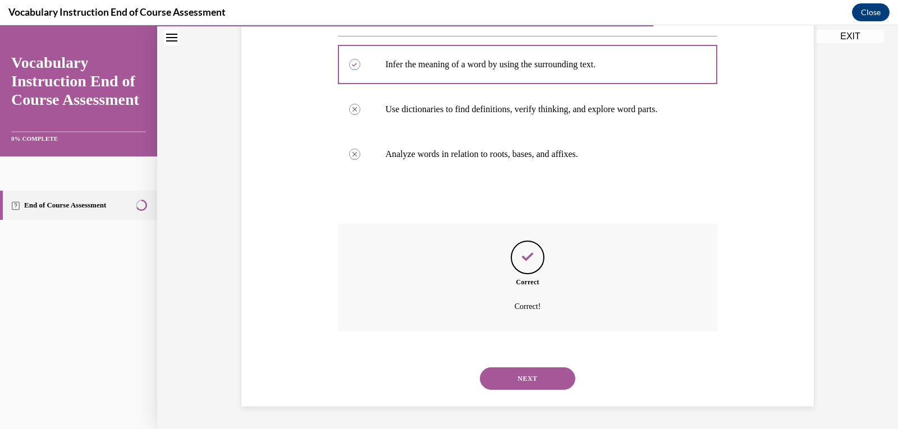
click at [514, 377] on button "NEXT" at bounding box center [527, 379] width 95 height 22
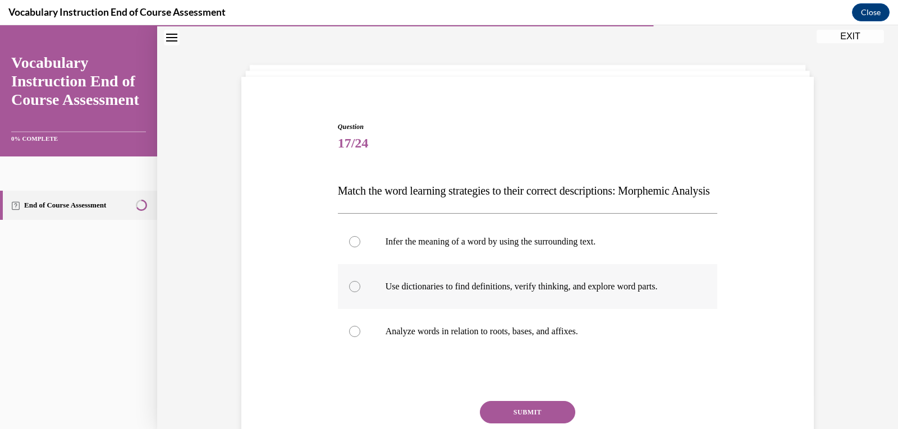
scroll to position [90, 0]
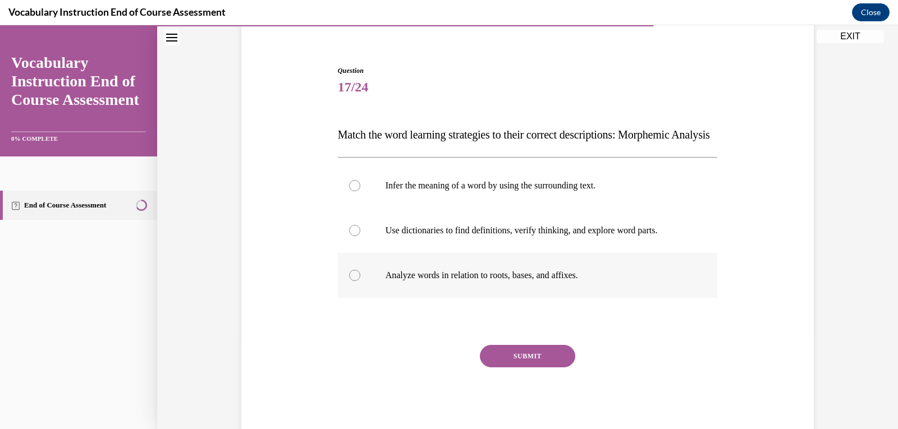
click at [453, 298] on label "Analyze words in relation to roots, bases, and affixes." at bounding box center [528, 275] width 380 height 45
click at [360, 281] on input "Analyze words in relation to roots, bases, and affixes." at bounding box center [354, 275] width 11 height 11
radio input "true"
click at [506, 368] on button "SUBMIT" at bounding box center [527, 356] width 95 height 22
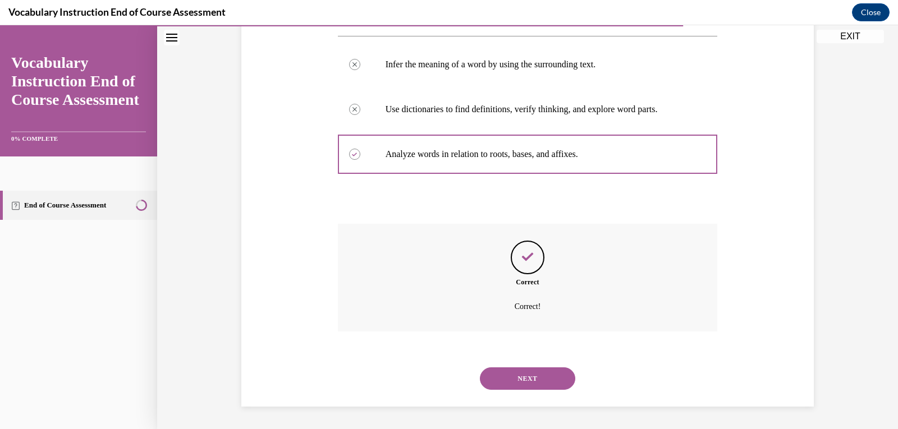
click at [527, 372] on button "NEXT" at bounding box center [527, 379] width 95 height 22
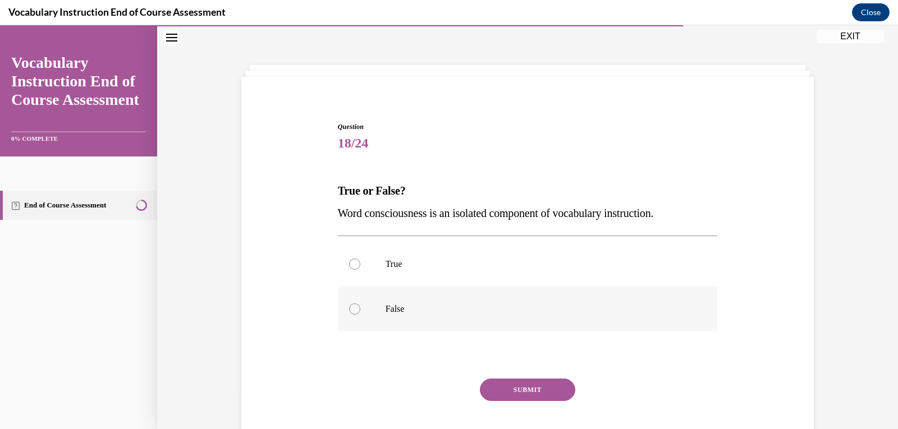
click at [431, 315] on label "False" at bounding box center [528, 309] width 380 height 45
click at [360, 315] on input "False" at bounding box center [354, 309] width 11 height 11
radio input "true"
click at [518, 388] on button "SUBMIT" at bounding box center [527, 390] width 95 height 22
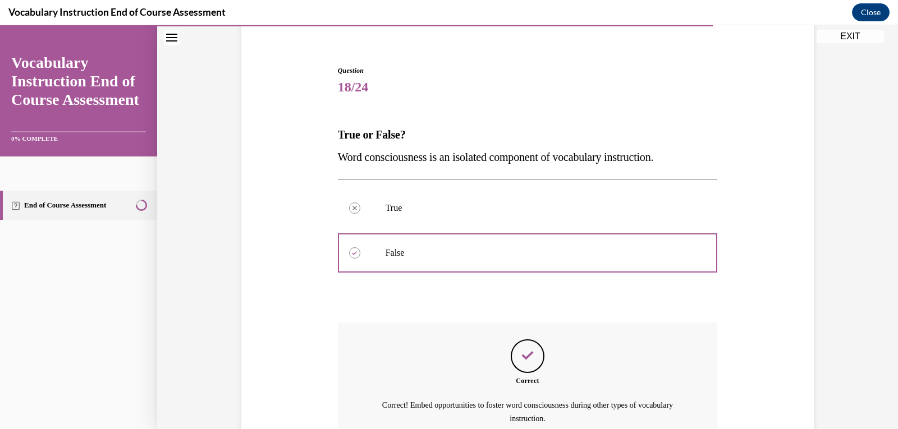
scroll to position [147, 0]
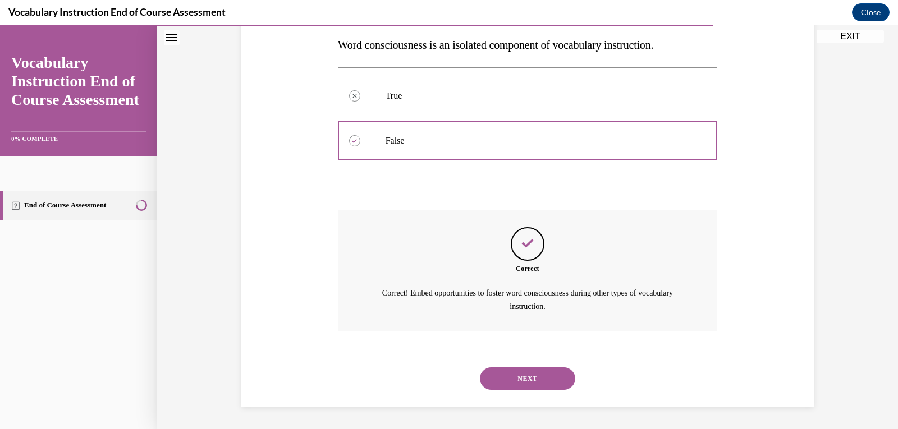
click at [516, 371] on button "NEXT" at bounding box center [527, 379] width 95 height 22
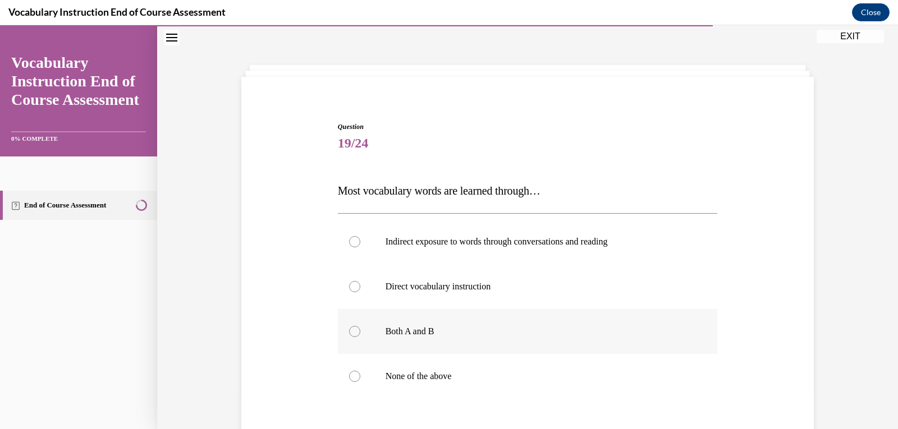
click at [344, 333] on label "Both A and B" at bounding box center [528, 331] width 380 height 45
click at [349, 333] on input "Both A and B" at bounding box center [354, 331] width 11 height 11
radio input "true"
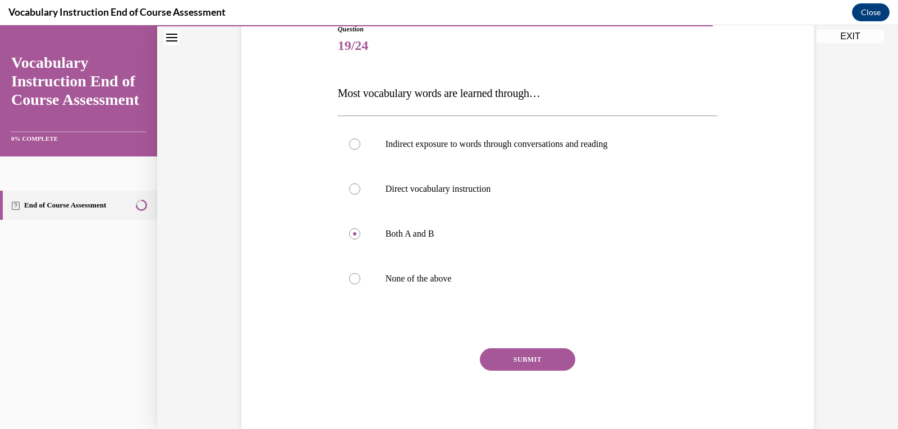
click at [515, 361] on button "SUBMIT" at bounding box center [527, 360] width 95 height 22
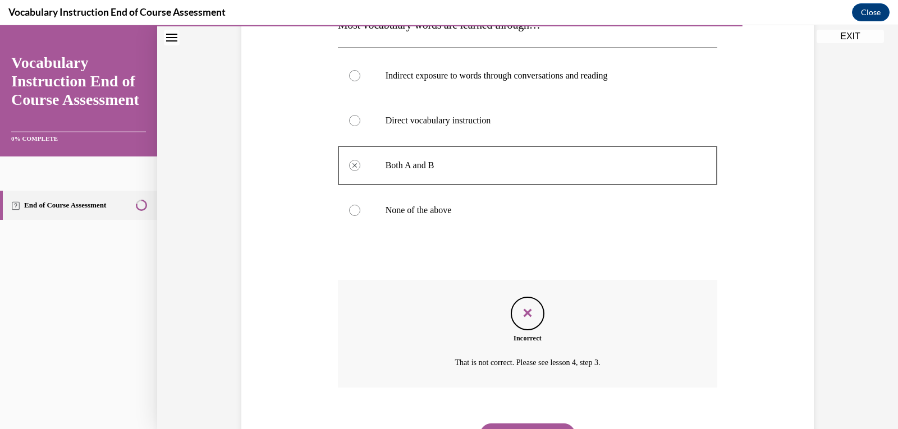
scroll to position [257, 0]
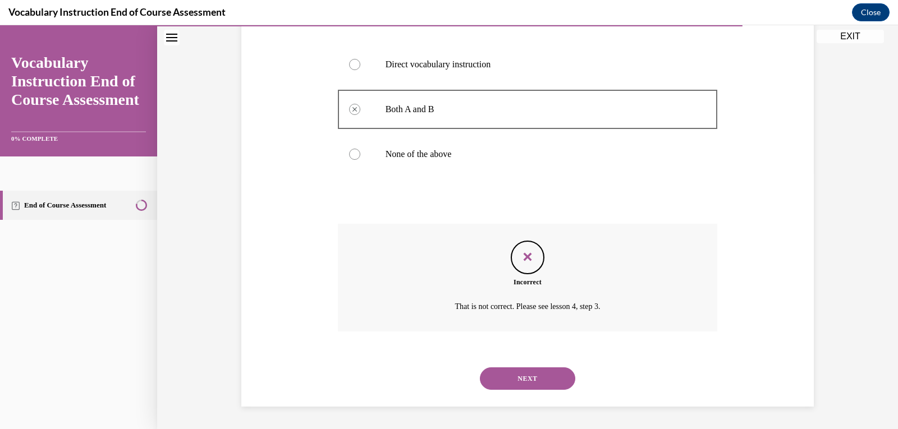
click at [522, 382] on button "NEXT" at bounding box center [527, 379] width 95 height 22
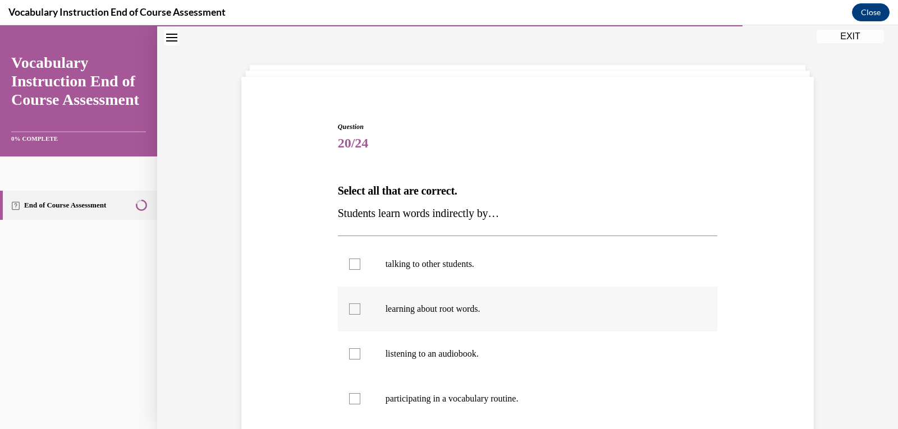
scroll to position [90, 0]
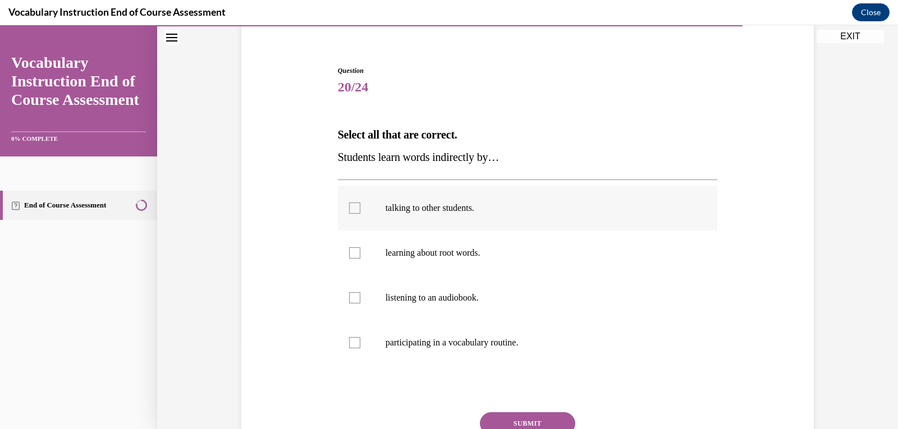
click at [354, 204] on div at bounding box center [354, 208] width 11 height 11
click at [354, 204] on input "talking to other students." at bounding box center [354, 208] width 11 height 11
checkbox input "true"
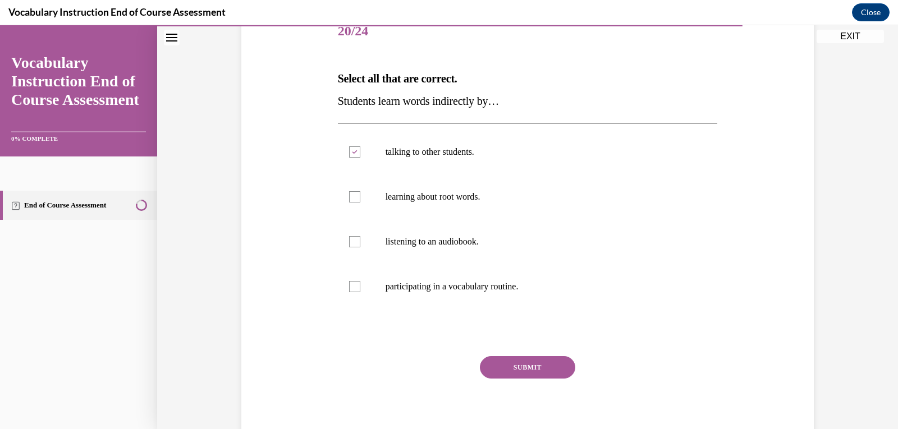
click at [531, 368] on button "SUBMIT" at bounding box center [527, 367] width 95 height 22
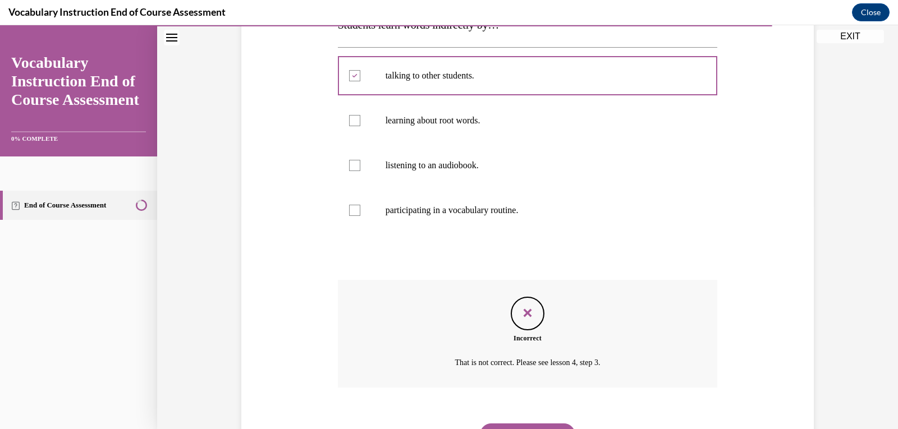
scroll to position [279, 0]
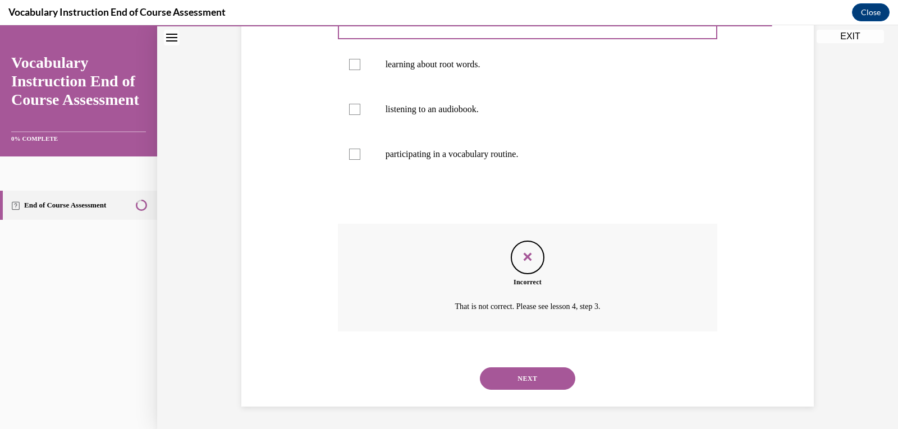
click at [503, 377] on button "NEXT" at bounding box center [527, 379] width 95 height 22
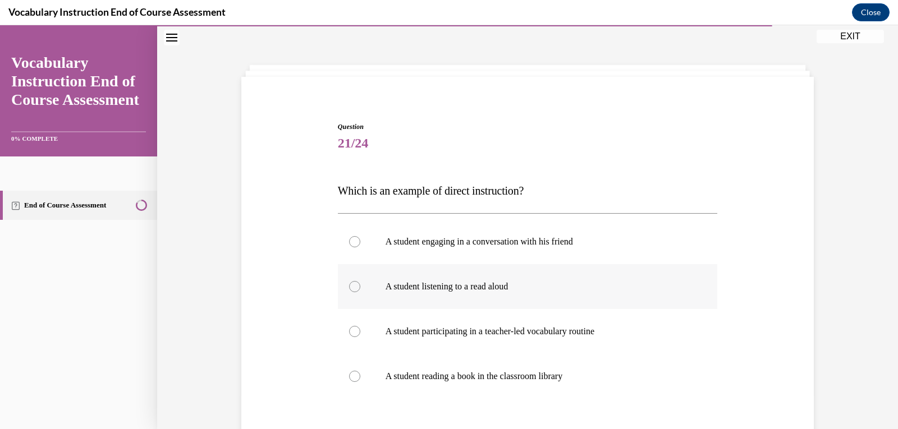
scroll to position [90, 0]
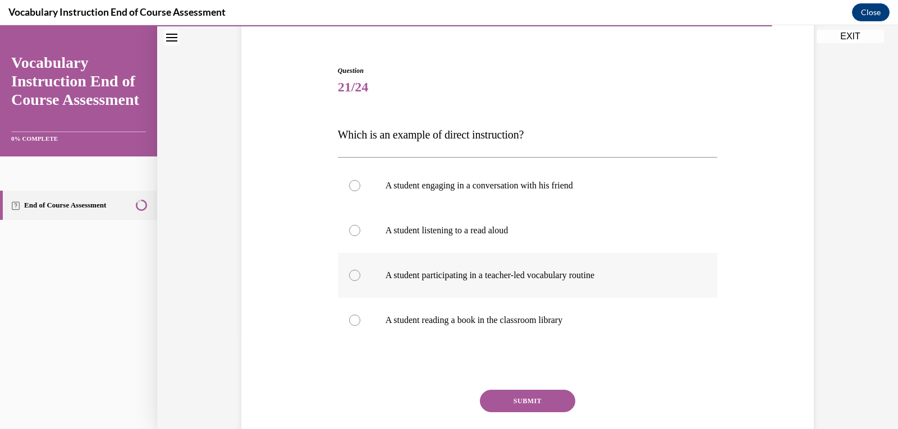
click at [351, 270] on div at bounding box center [354, 275] width 11 height 11
click at [351, 270] on input "A student participating in a teacher-led vocabulary routine" at bounding box center [354, 275] width 11 height 11
radio input "true"
click at [513, 401] on button "SUBMIT" at bounding box center [527, 401] width 95 height 22
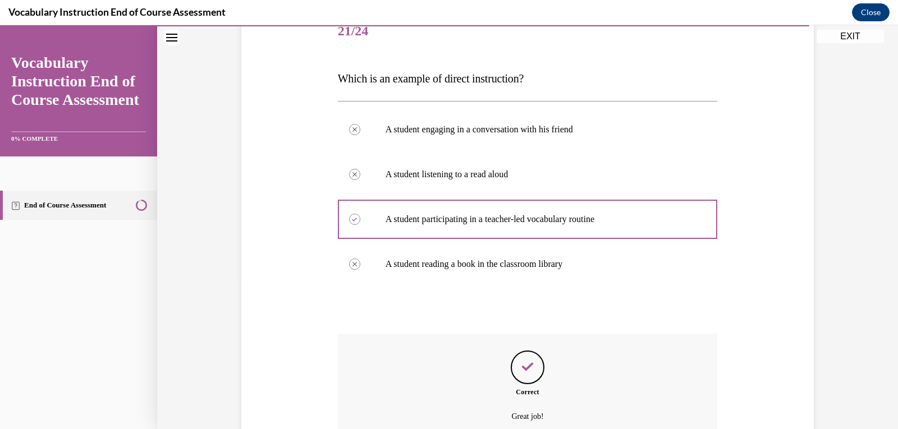
scroll to position [203, 0]
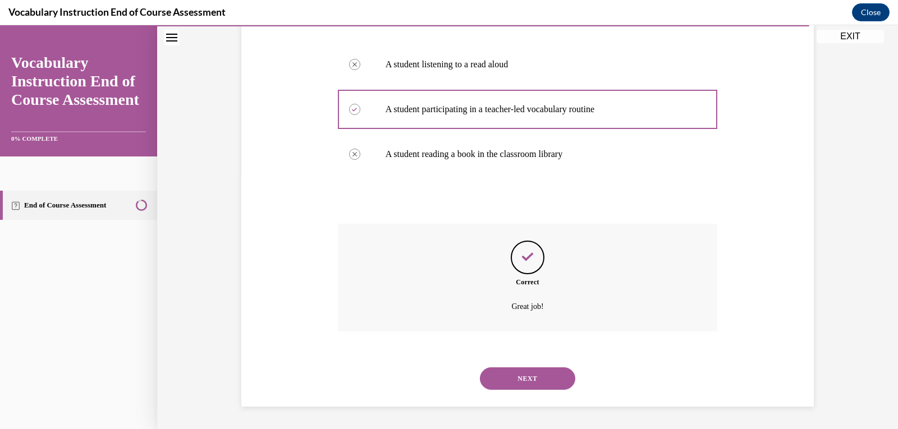
click at [519, 382] on button "NEXT" at bounding box center [527, 379] width 95 height 22
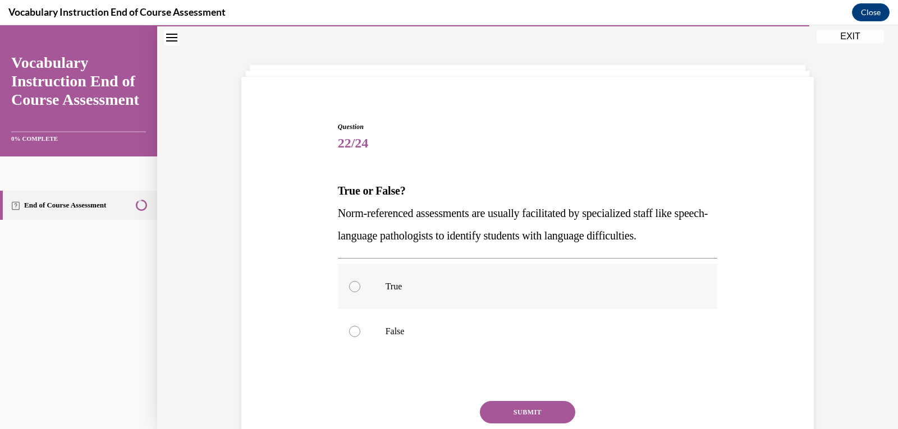
scroll to position [87, 0]
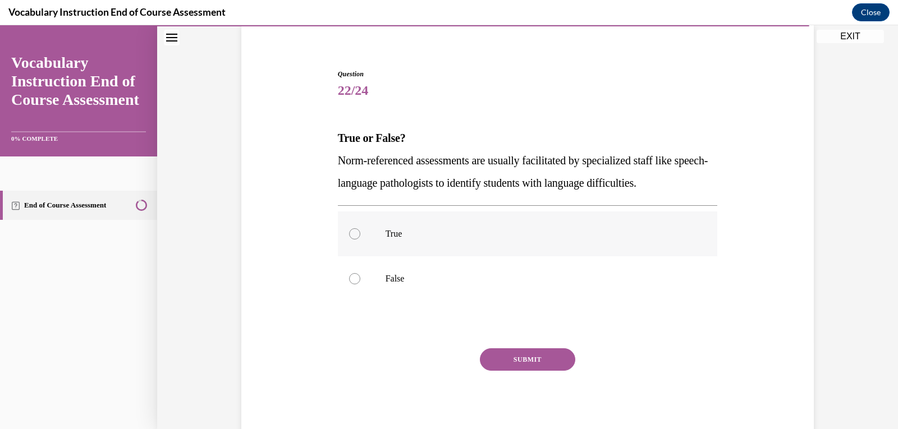
click at [402, 235] on p "True" at bounding box center [538, 233] width 304 height 11
click at [360, 235] on input "True" at bounding box center [354, 233] width 11 height 11
radio input "true"
click at [515, 367] on button "SUBMIT" at bounding box center [527, 360] width 95 height 22
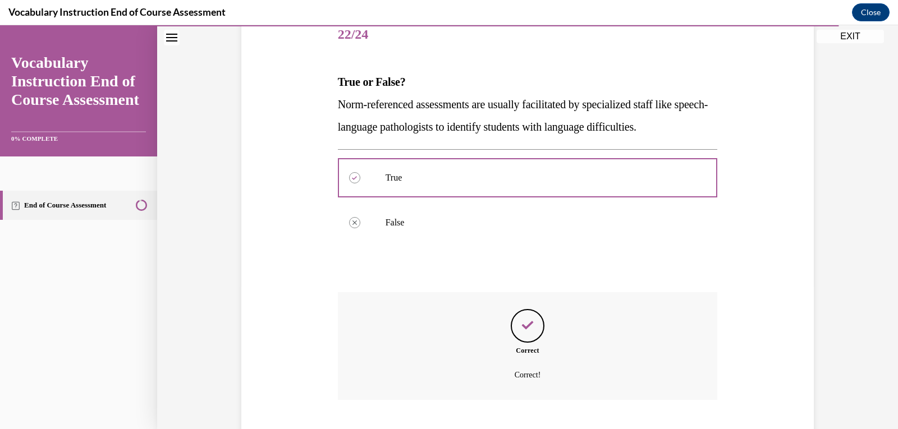
scroll to position [199, 0]
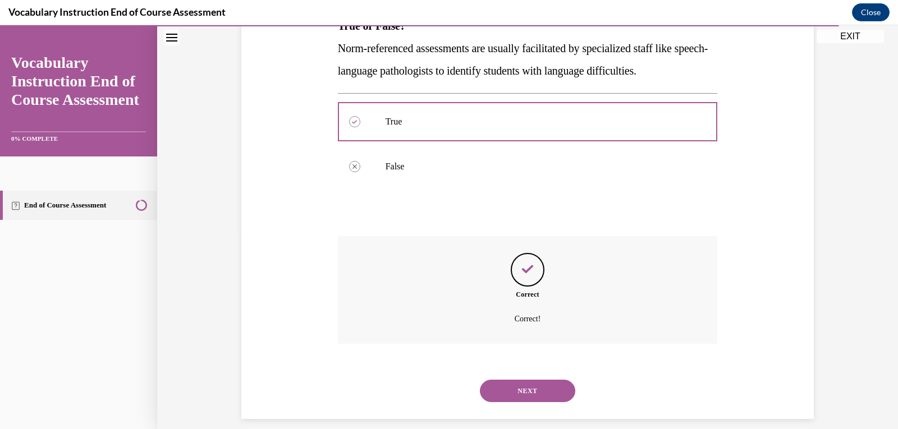
click at [519, 387] on button "NEXT" at bounding box center [527, 391] width 95 height 22
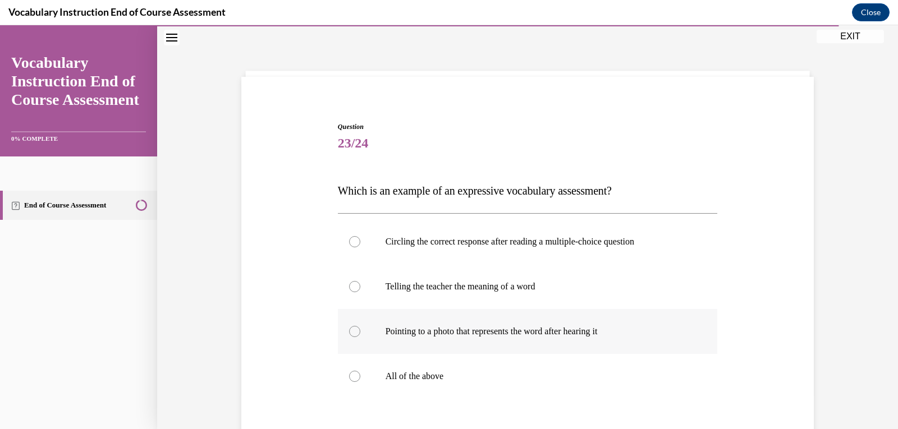
scroll to position [90, 0]
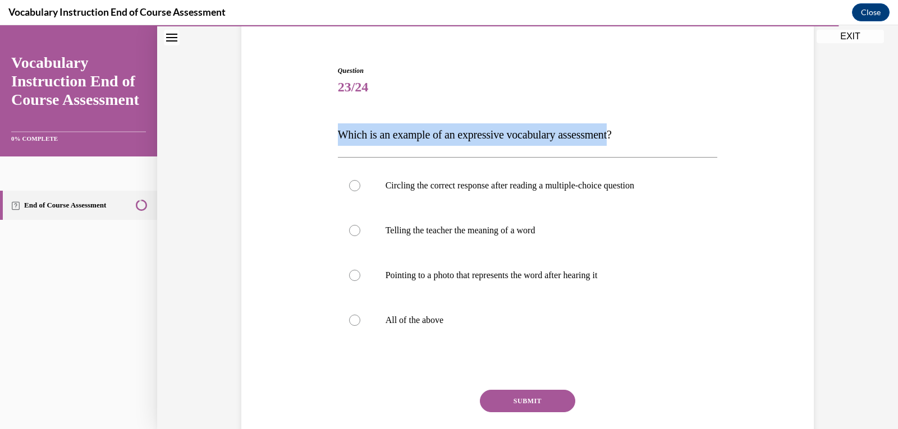
drag, startPoint x: 625, startPoint y: 131, endPoint x: 335, endPoint y: 136, distance: 289.7
click at [330, 139] on div "Question 23/24 Which is an example of an expressive vocabulary assessment? Circ…" at bounding box center [528, 257] width 578 height 450
copy span "Which is an example of an expressive vocabulary assessment"
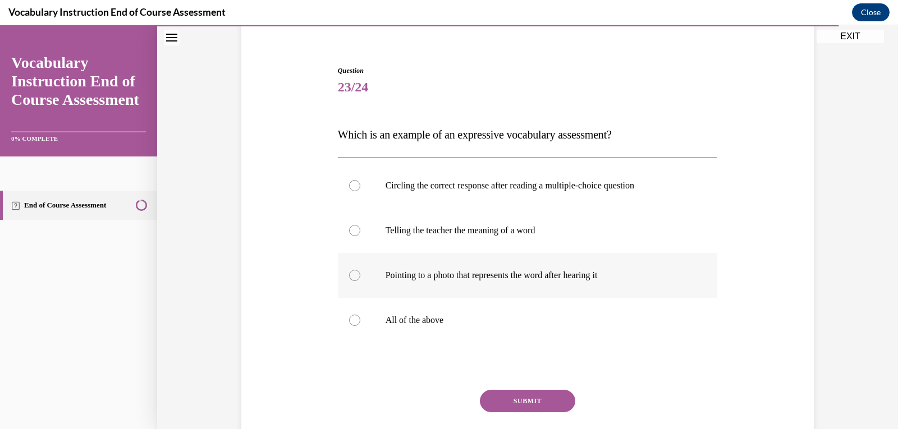
click at [355, 275] on div at bounding box center [354, 275] width 11 height 11
click at [355, 275] on input "Pointing to a photo that represents the word after hearing it" at bounding box center [354, 275] width 11 height 11
radio input "true"
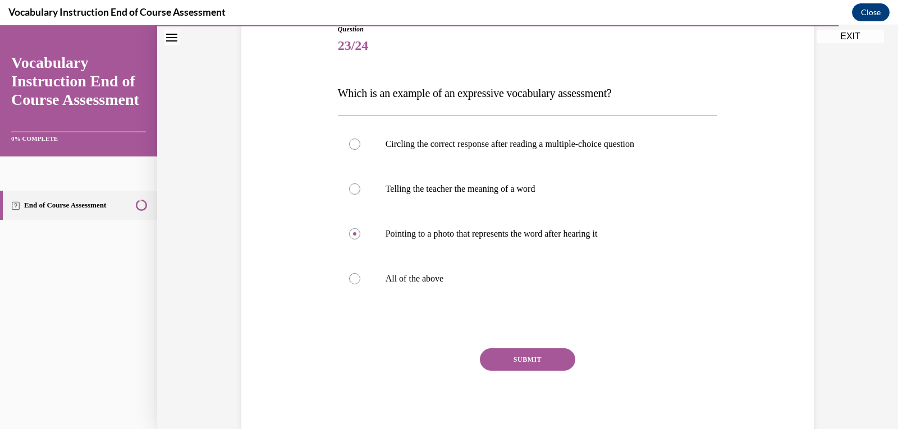
click at [515, 353] on button "SUBMIT" at bounding box center [527, 360] width 95 height 22
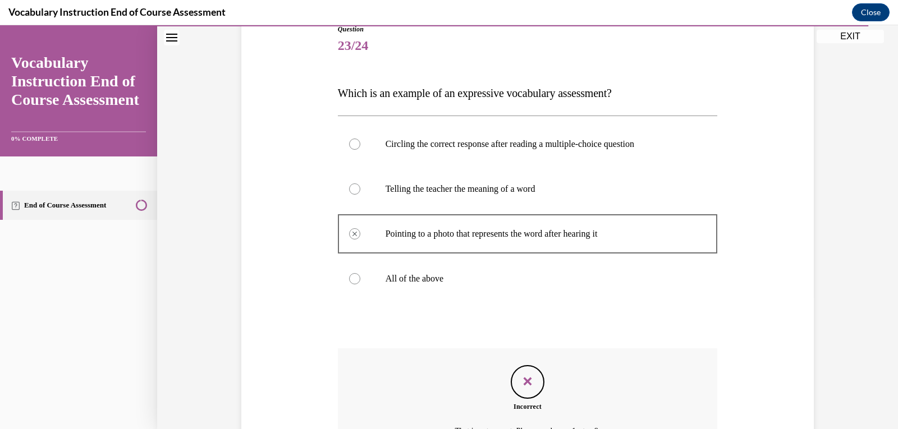
scroll to position [188, 0]
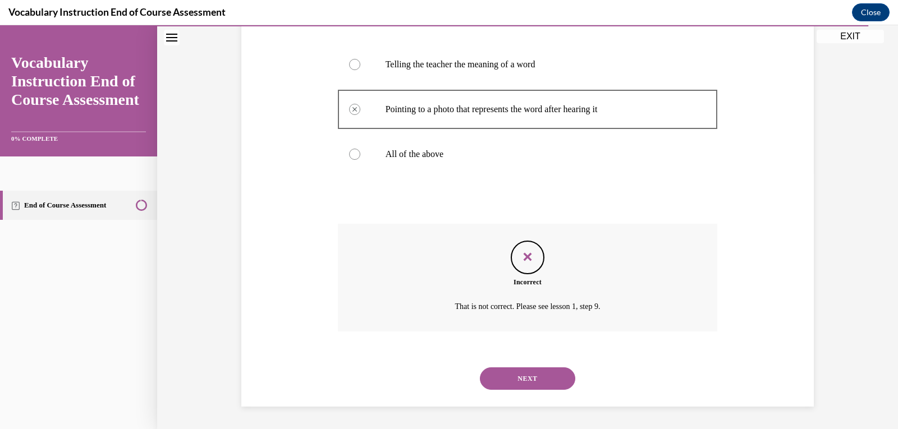
click at [513, 381] on button "NEXT" at bounding box center [527, 379] width 95 height 22
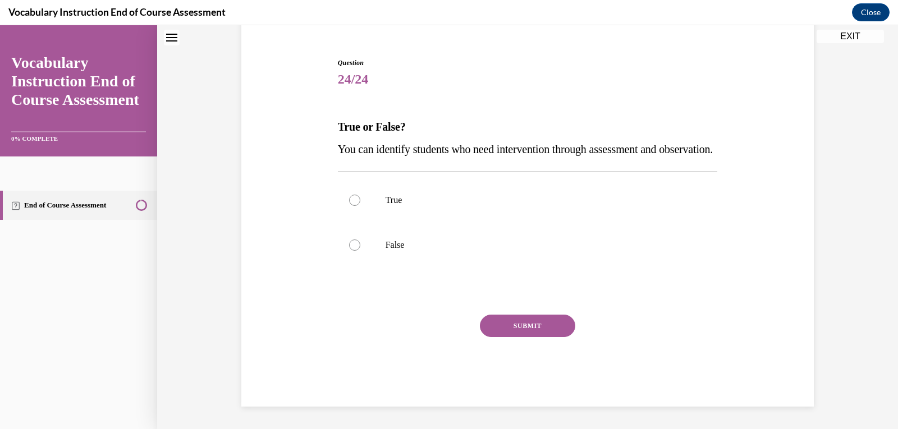
scroll to position [34, 0]
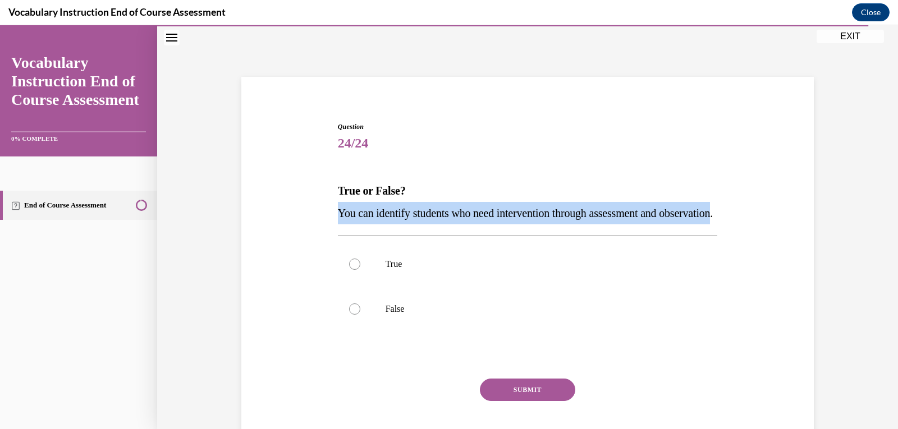
drag, startPoint x: 327, startPoint y: 215, endPoint x: 308, endPoint y: 206, distance: 21.6
click at [308, 206] on div "Question 24/24 True or False? You can identify students who need intervention t…" at bounding box center [528, 279] width 578 height 383
copy span "You can identify students who need intervention through assessment and observat…"
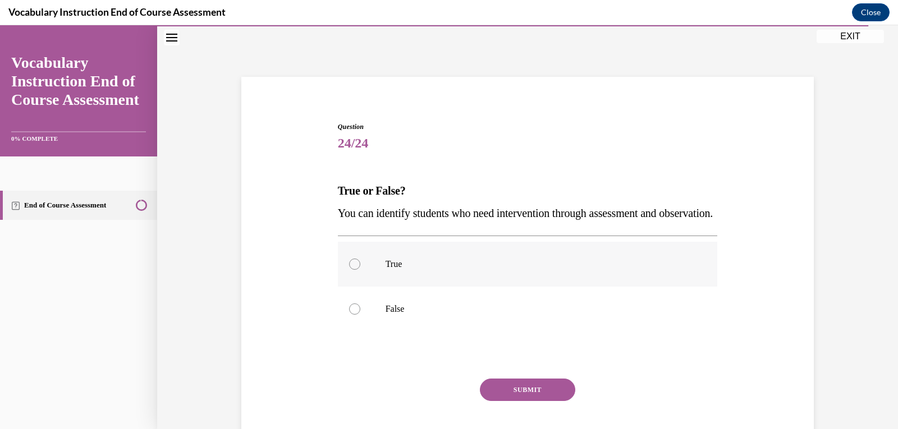
click at [373, 287] on label "True" at bounding box center [528, 264] width 380 height 45
click at [360, 270] on input "True" at bounding box center [354, 264] width 11 height 11
radio input "true"
click at [533, 401] on button "SUBMIT" at bounding box center [527, 390] width 95 height 22
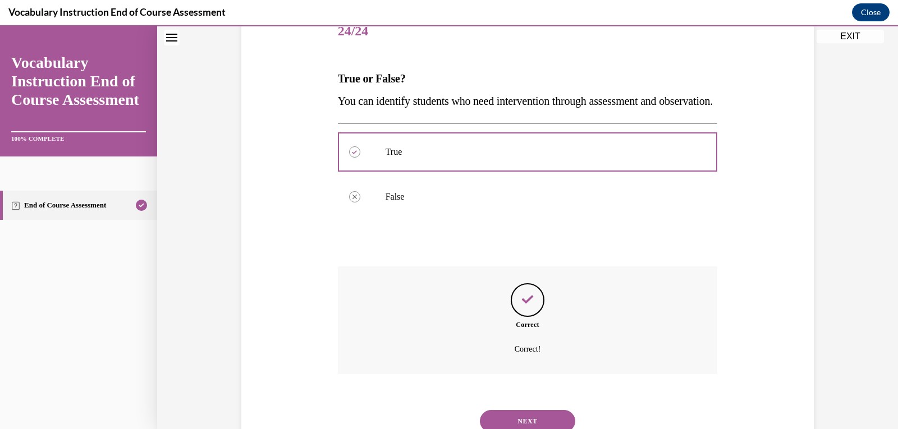
scroll to position [212, 0]
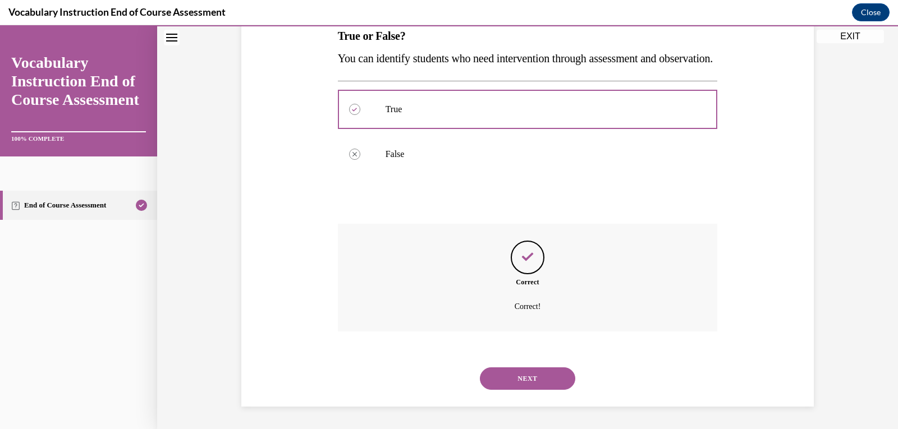
click at [511, 375] on button "NEXT" at bounding box center [527, 379] width 95 height 22
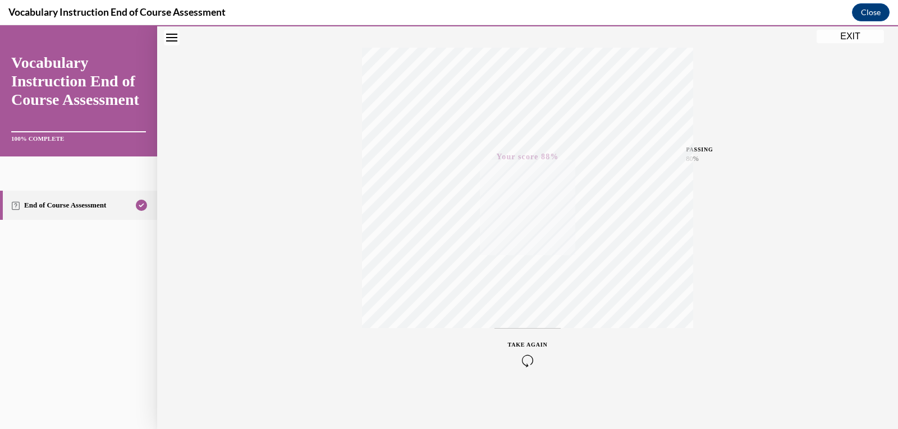
scroll to position [59, 0]
click at [845, 34] on button "EXIT" at bounding box center [850, 36] width 67 height 13
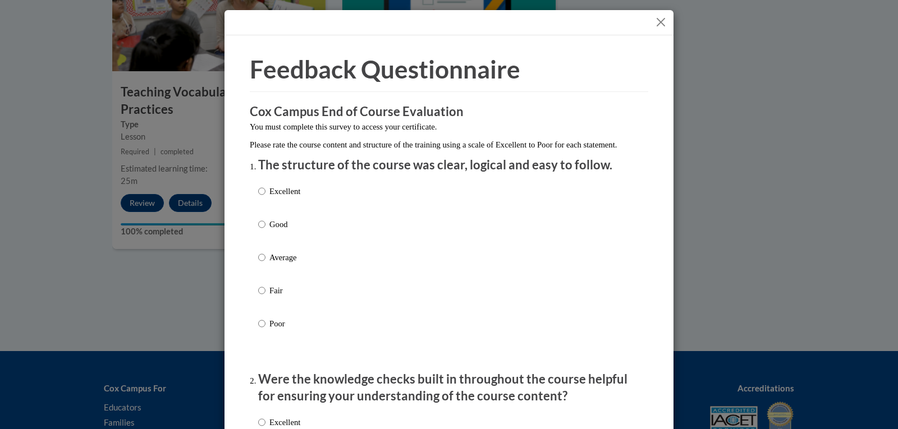
click at [264, 240] on label "Good" at bounding box center [279, 233] width 42 height 30
click at [264, 231] on input "Good" at bounding box center [261, 224] width 7 height 12
radio input "true"
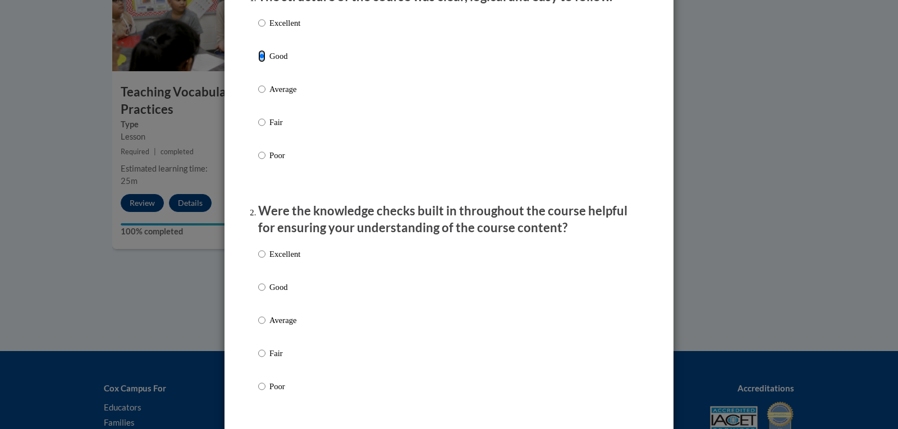
scroll to position [281, 0]
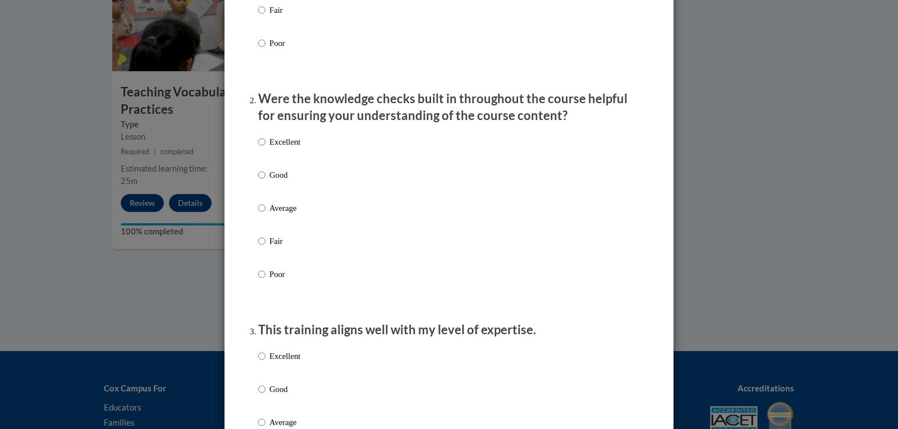
click at [271, 181] on p "Good" at bounding box center [284, 175] width 31 height 12
click at [266, 181] on input "Good" at bounding box center [261, 175] width 7 height 12
radio input "true"
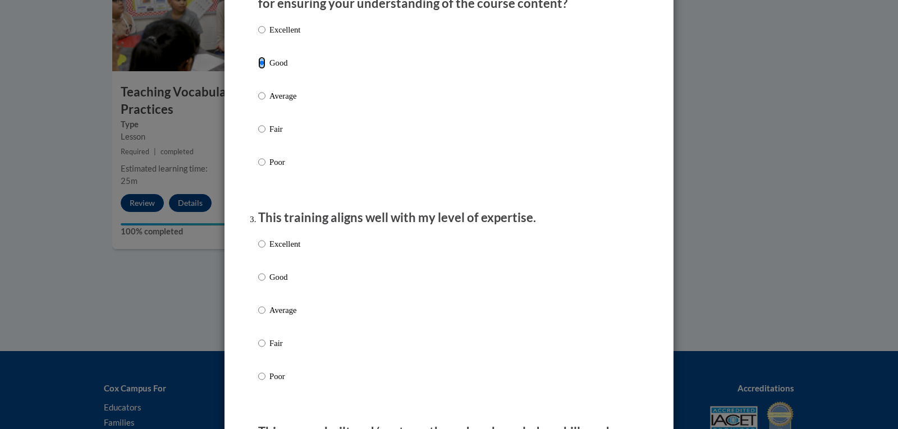
scroll to position [449, 0]
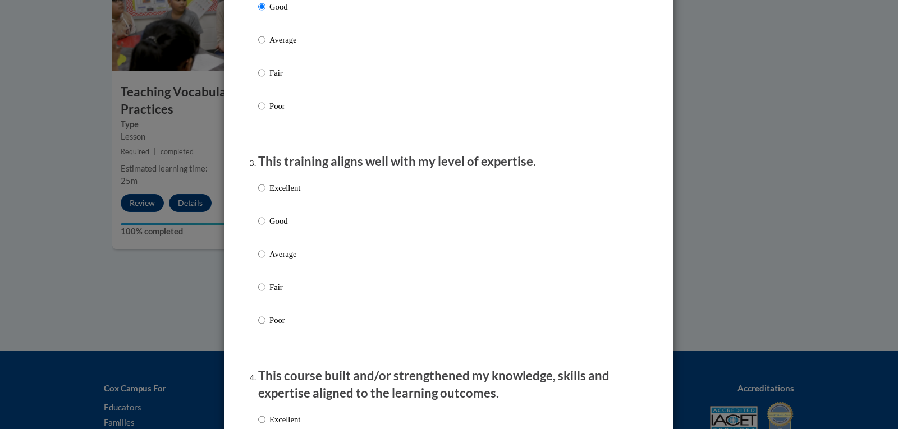
click at [272, 260] on p "Average" at bounding box center [284, 254] width 31 height 12
click at [266, 260] on input "Average" at bounding box center [261, 254] width 7 height 12
radio input "true"
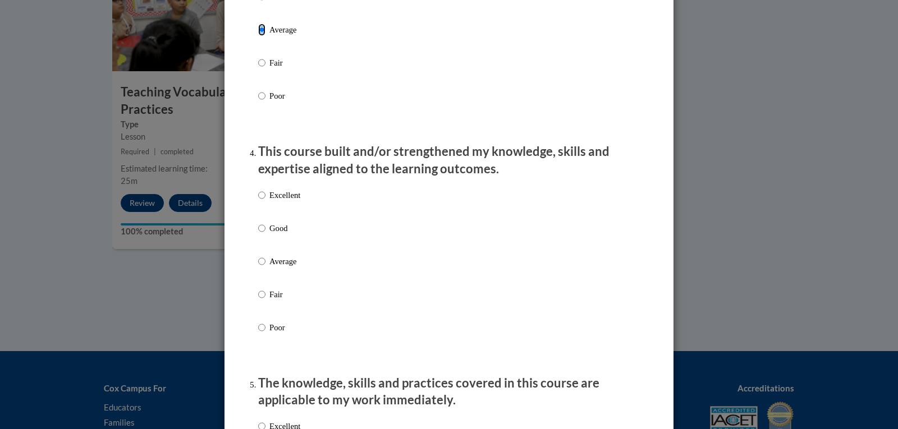
scroll to position [730, 0]
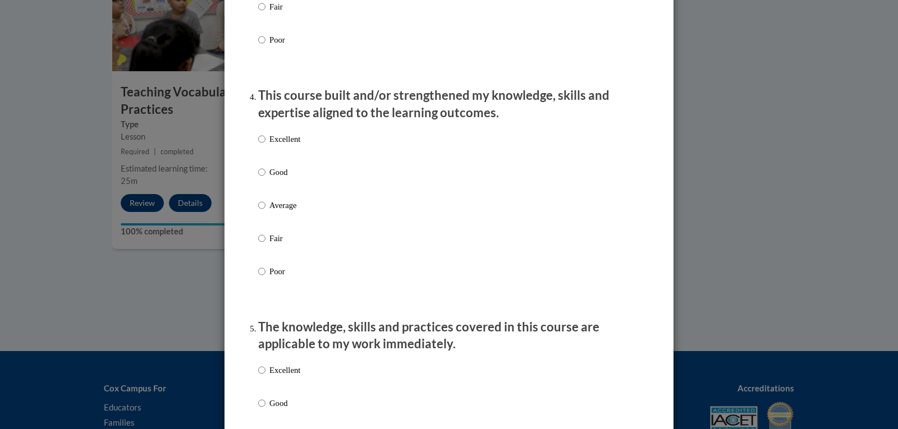
click at [269, 145] on p "Excellent" at bounding box center [284, 139] width 31 height 12
click at [266, 145] on input "Excellent" at bounding box center [261, 139] width 7 height 12
radio input "true"
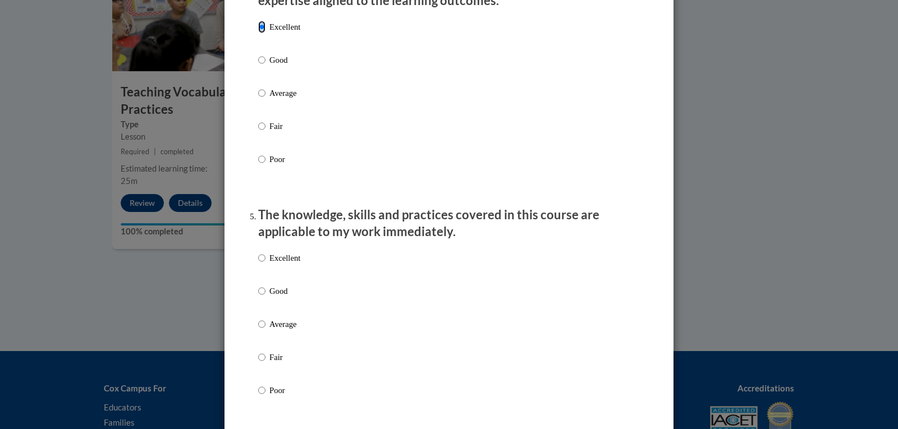
scroll to position [898, 0]
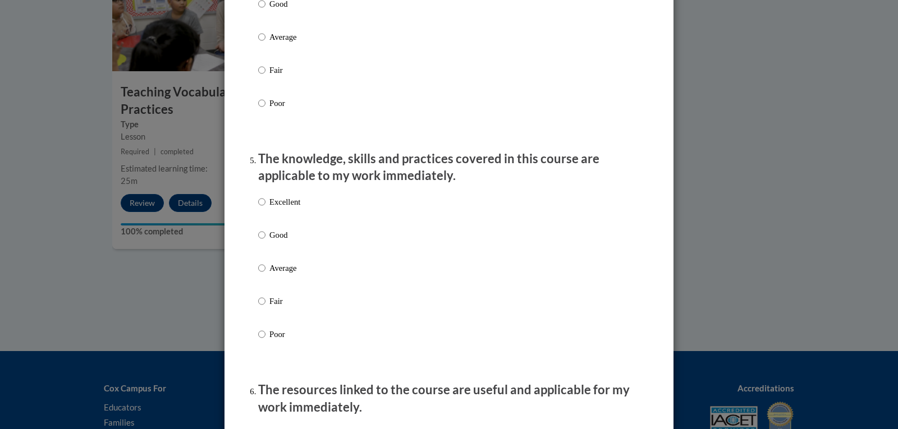
click at [288, 208] on p "Excellent" at bounding box center [284, 202] width 31 height 12
click at [266, 208] on input "Excellent" at bounding box center [261, 202] width 7 height 12
radio input "true"
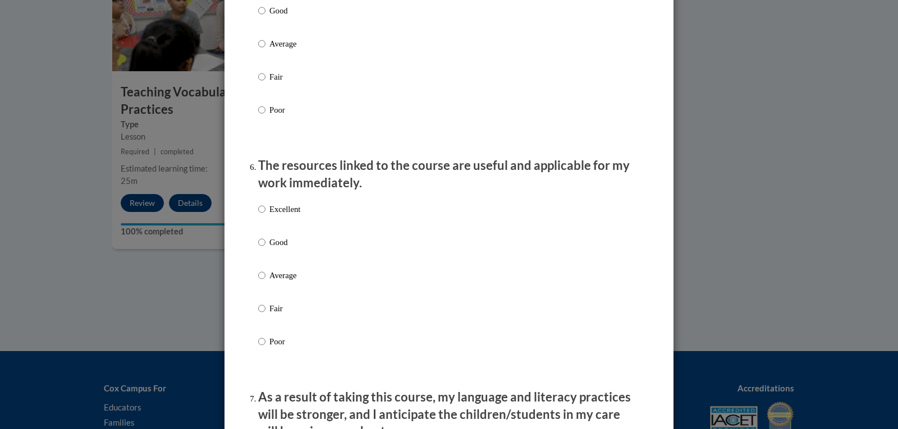
click at [271, 249] on p "Good" at bounding box center [284, 242] width 31 height 12
click at [266, 249] on input "Good" at bounding box center [261, 242] width 7 height 12
radio input "true"
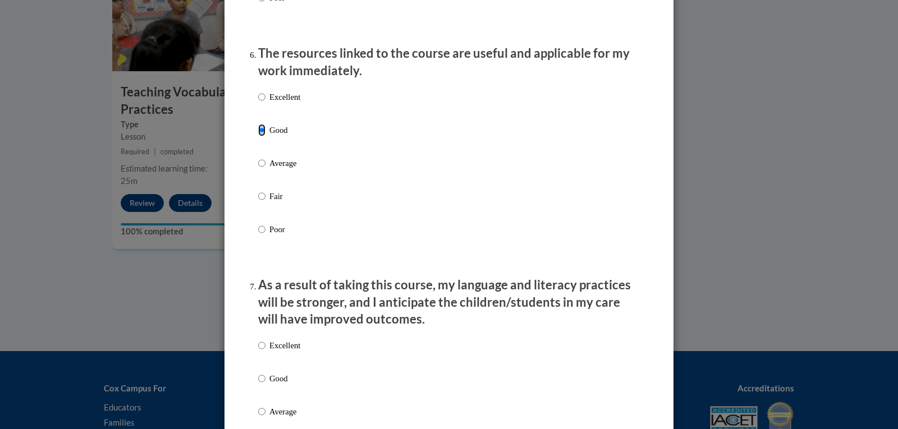
scroll to position [1347, 0]
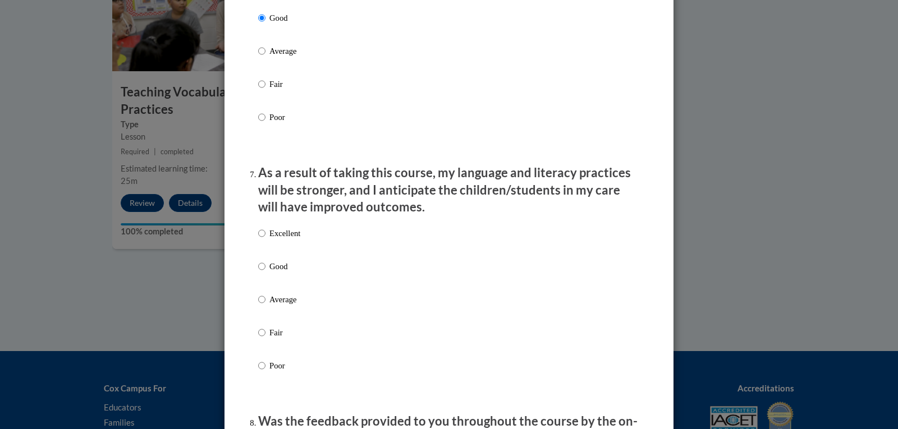
click at [280, 272] on p "Good" at bounding box center [284, 266] width 31 height 12
click at [266, 272] on input "Good" at bounding box center [261, 266] width 7 height 12
radio input "true"
click at [269, 240] on p "Excellent" at bounding box center [284, 233] width 31 height 12
click at [266, 240] on input "Excellent" at bounding box center [261, 233] width 7 height 12
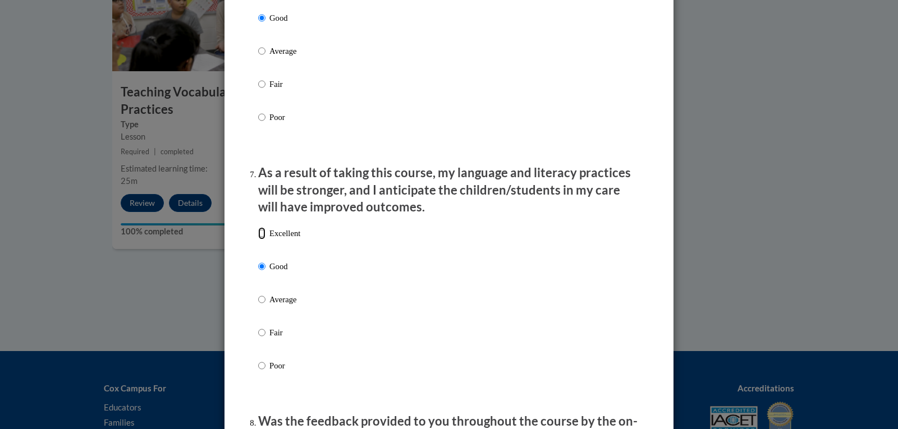
radio input "true"
click at [272, 273] on p "Good" at bounding box center [284, 266] width 31 height 12
click at [266, 273] on input "Good" at bounding box center [261, 266] width 7 height 12
radio input "true"
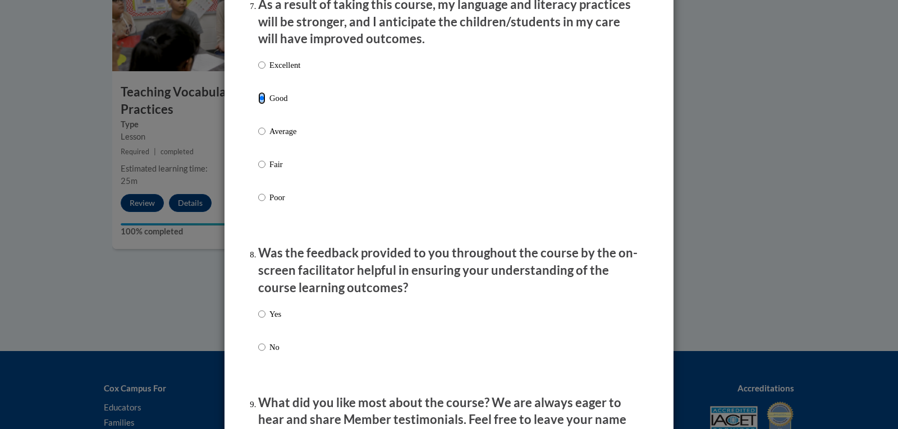
scroll to position [1572, 0]
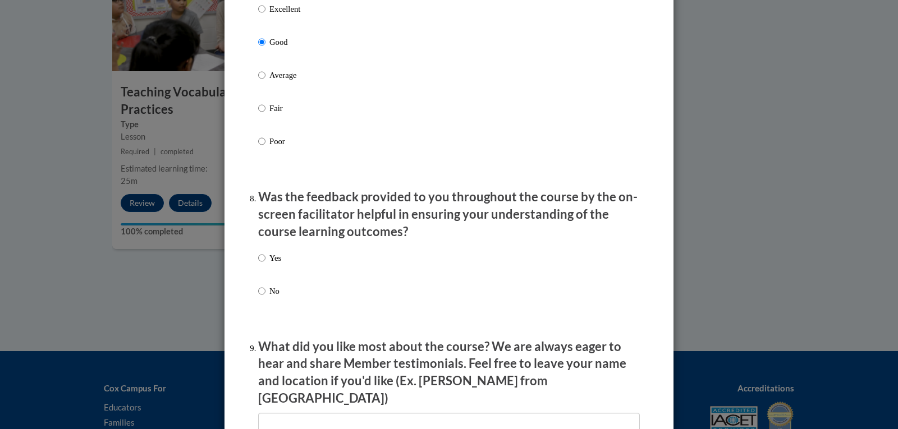
click at [264, 264] on label "Yes" at bounding box center [269, 267] width 23 height 30
click at [264, 264] on input "Yes" at bounding box center [261, 258] width 7 height 12
radio input "true"
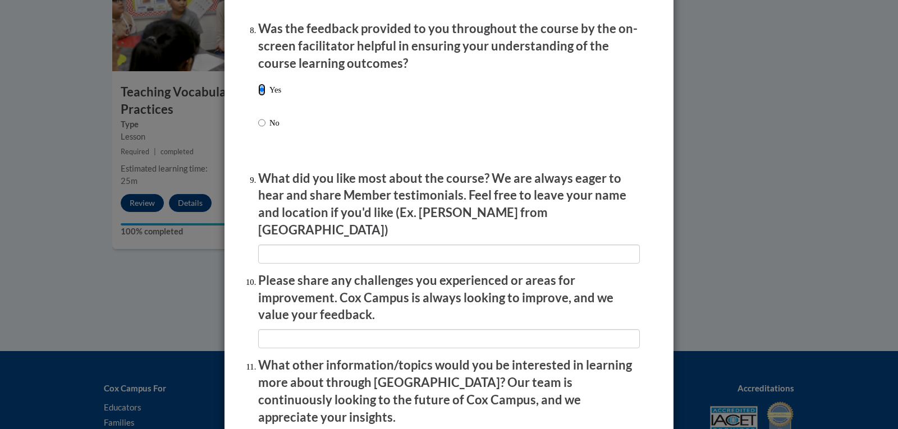
scroll to position [1903, 0]
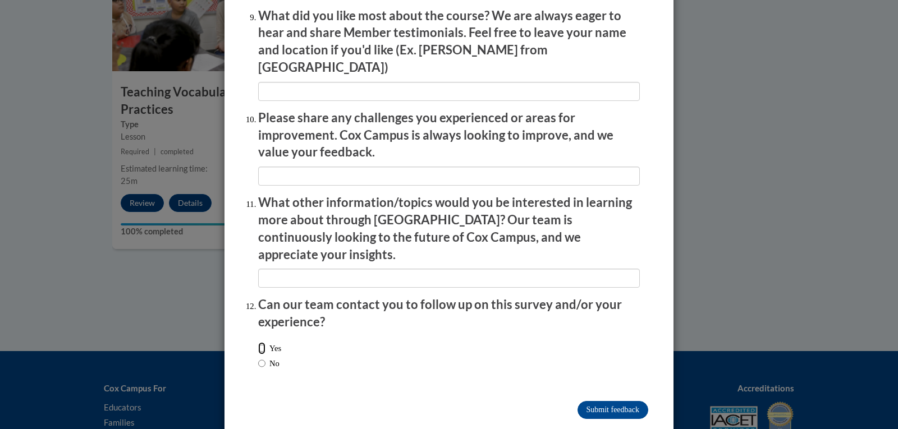
click at [261, 342] on input "Yes" at bounding box center [261, 348] width 7 height 12
radio input "true"
click at [603, 401] on input "Submit feedback" at bounding box center [613, 410] width 71 height 18
